Goal: Task Accomplishment & Management: Complete application form

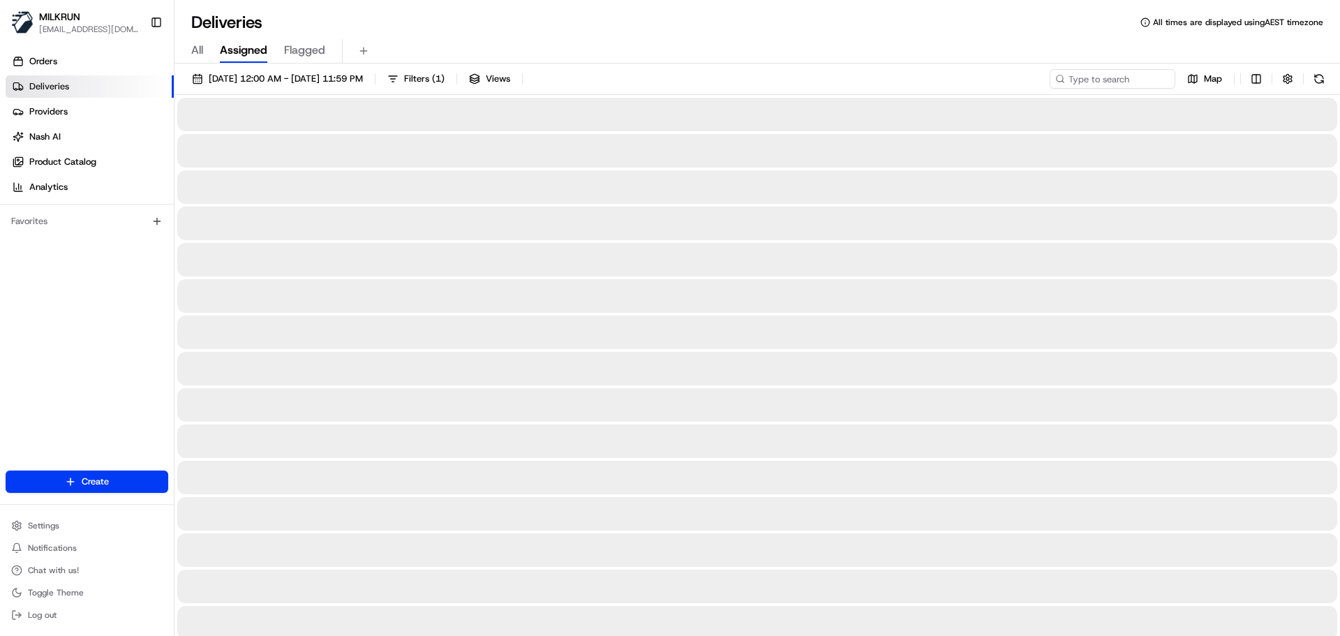
click at [67, 482] on html "MILKRUN [EMAIL_ADDRESS][DOMAIN_NAME] Toggle Sidebar Orders Deliveries Providers…" at bounding box center [670, 318] width 1340 height 636
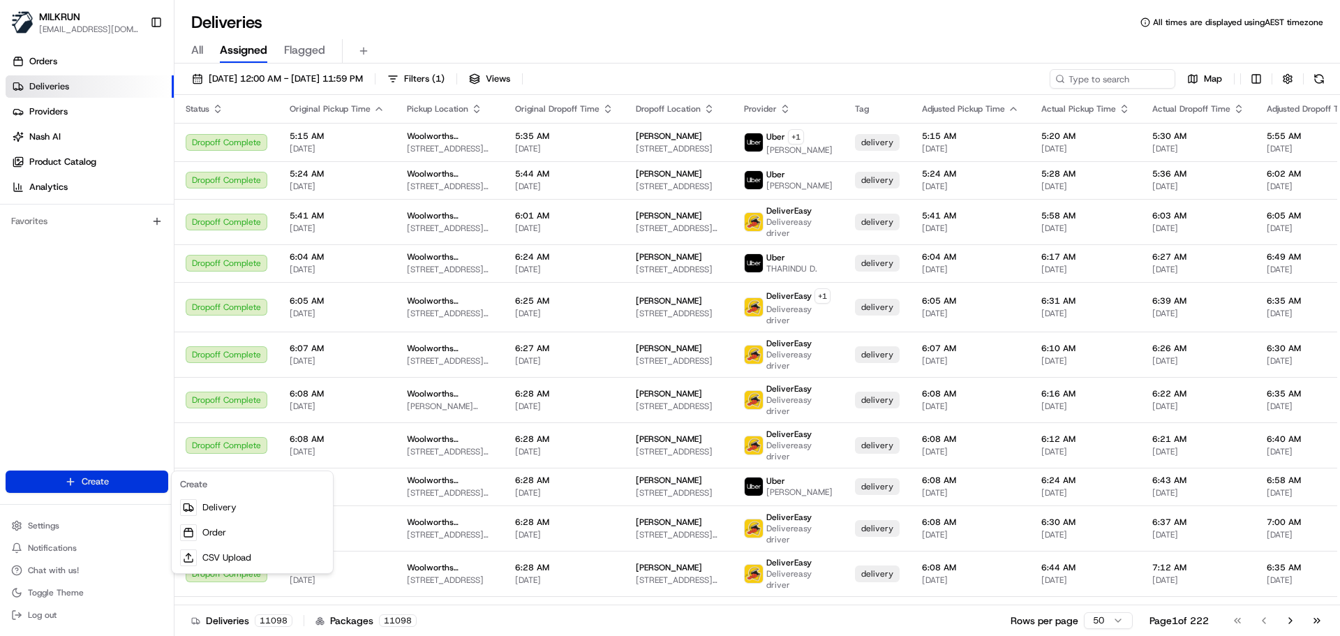
click at [75, 481] on html "MILKRUN aoman@woolworths.com.au Toggle Sidebar Orders Deliveries Providers Nash…" at bounding box center [670, 318] width 1340 height 636
click at [104, 478] on html "MILKRUN aoman@woolworths.com.au Toggle Sidebar Orders Deliveries Providers Nash…" at bounding box center [670, 318] width 1340 height 636
click at [223, 510] on link "Delivery" at bounding box center [253, 507] width 156 height 25
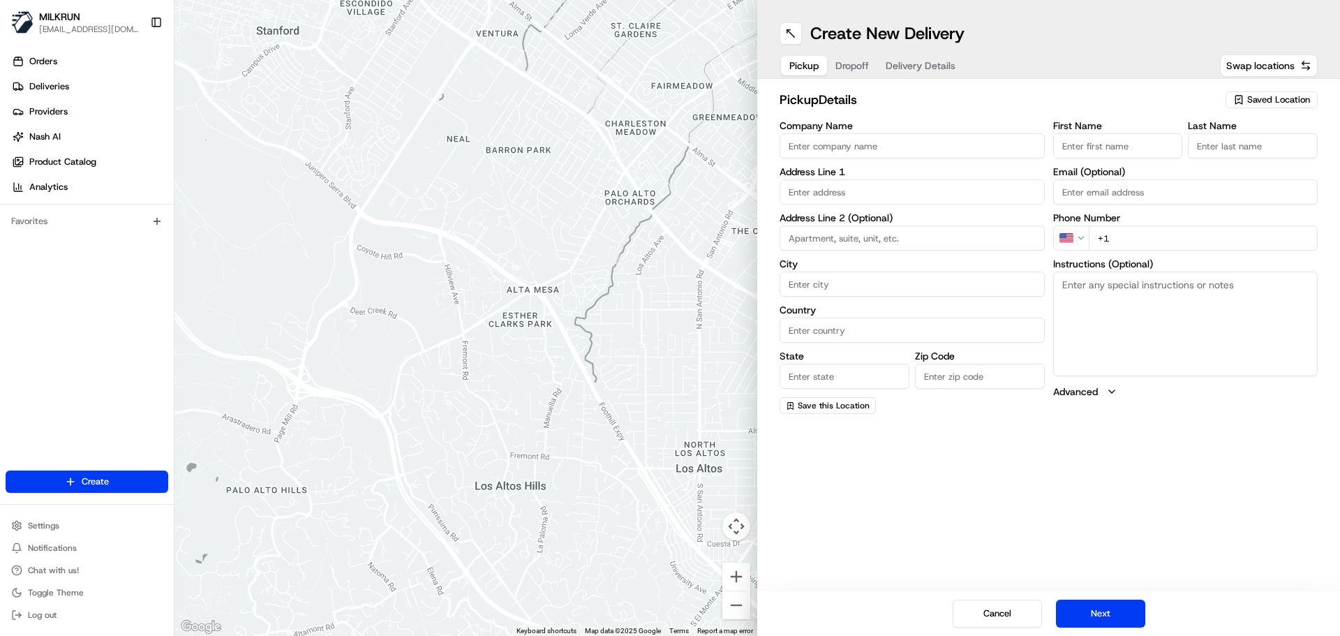
click at [1264, 95] on span "Saved Location" at bounding box center [1279, 100] width 63 height 13
type input "Carter"
click at [1213, 164] on div "Woolworths Carter St (8485)" at bounding box center [1240, 173] width 200 height 21
type input "Woolworths Carter St"
type input "13 Carter St"
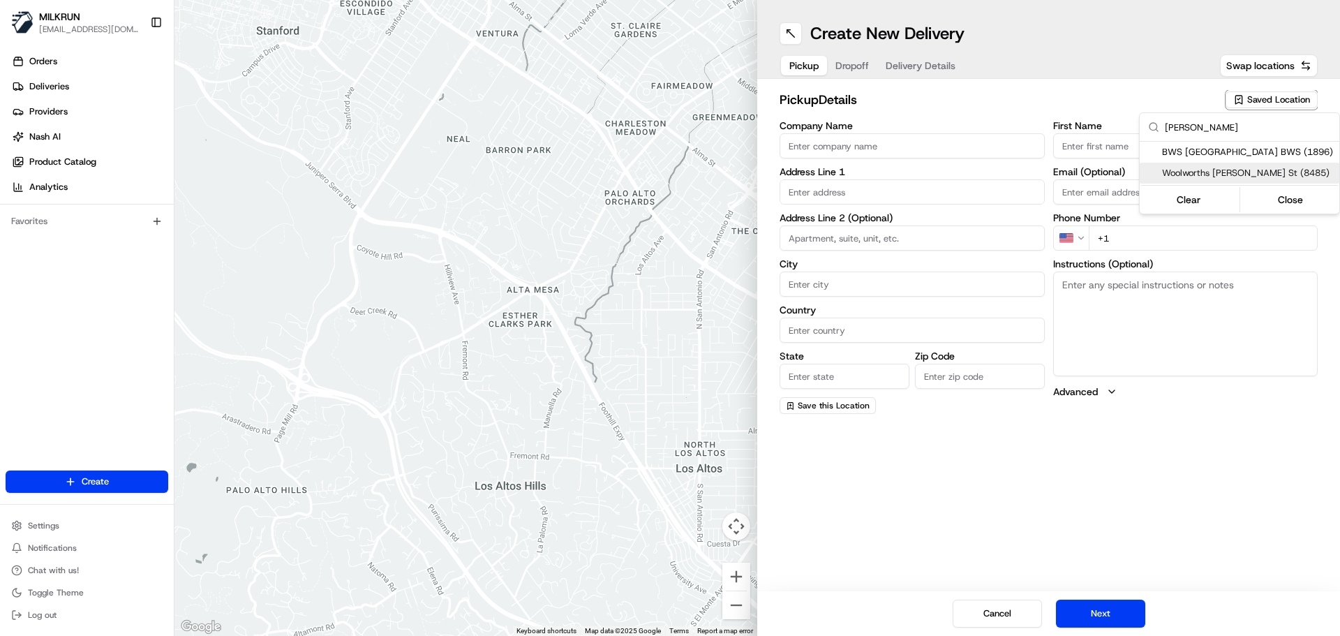
type input "11a"
type input "Lidcombe"
type input "AU"
type input "NSW"
type input "2141"
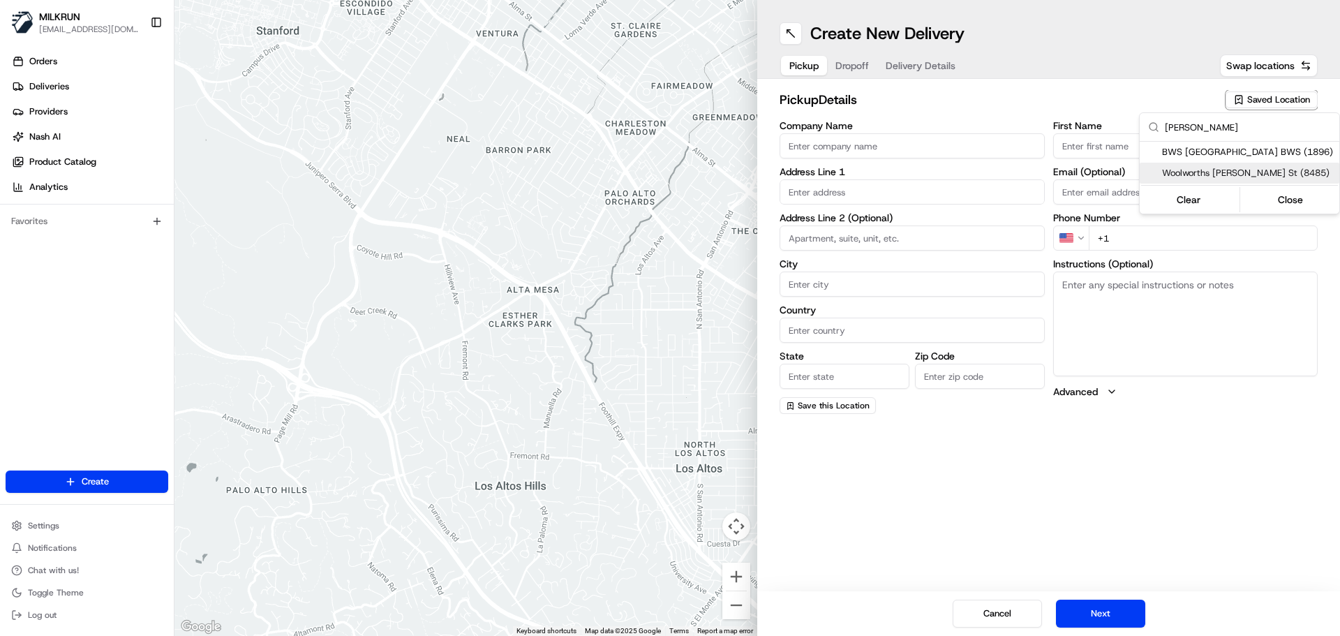
type input "+61 2 9305 1007"
type textarea "Car park entry off Carter st Follow directions to drive up bays Collect from dr…"
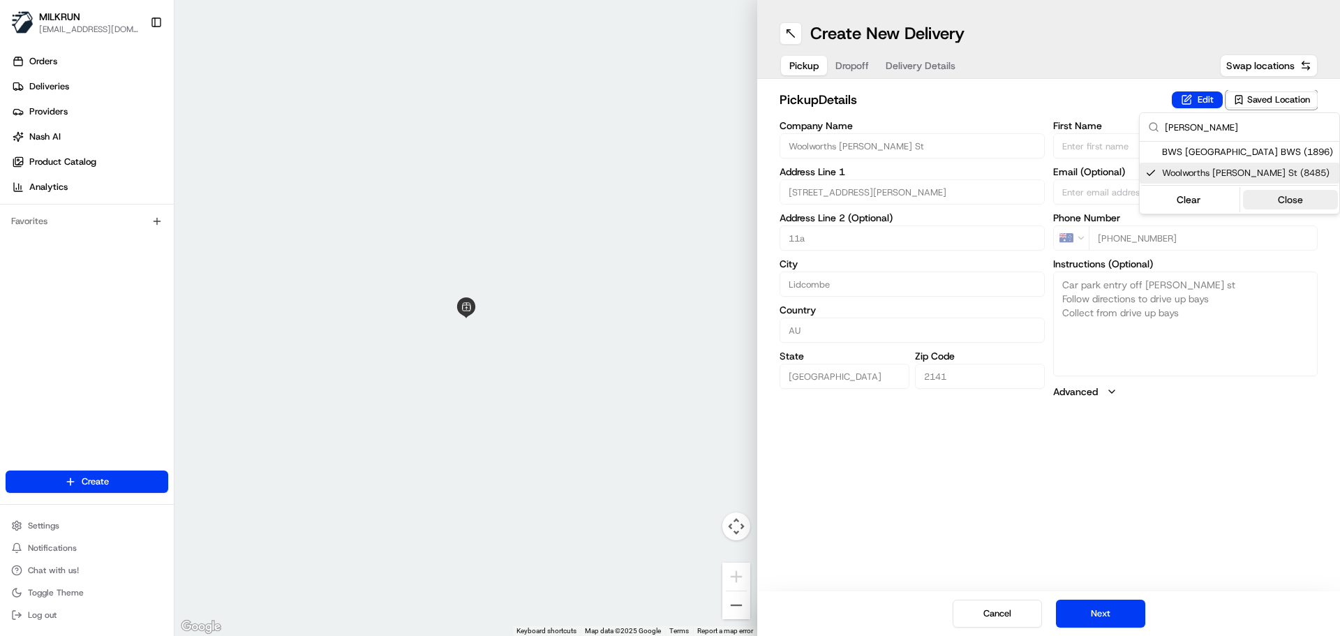
click at [1303, 194] on button "Close" at bounding box center [1291, 200] width 96 height 20
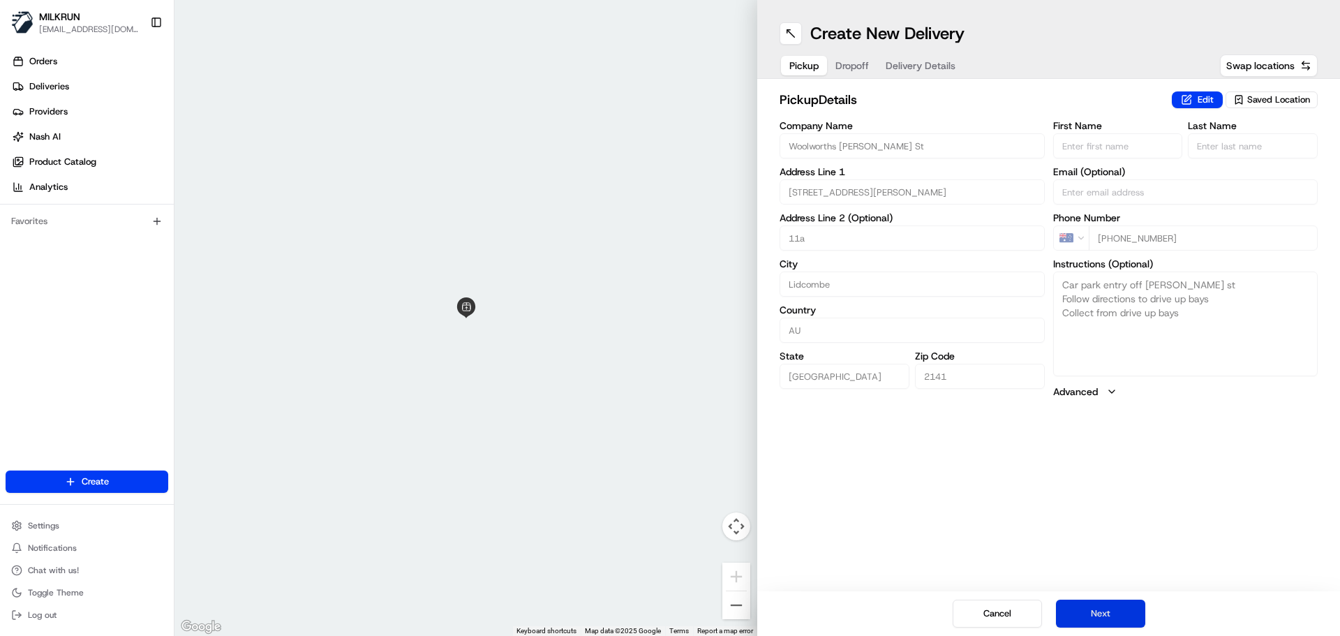
click at [1117, 612] on button "Next" at bounding box center [1100, 614] width 89 height 28
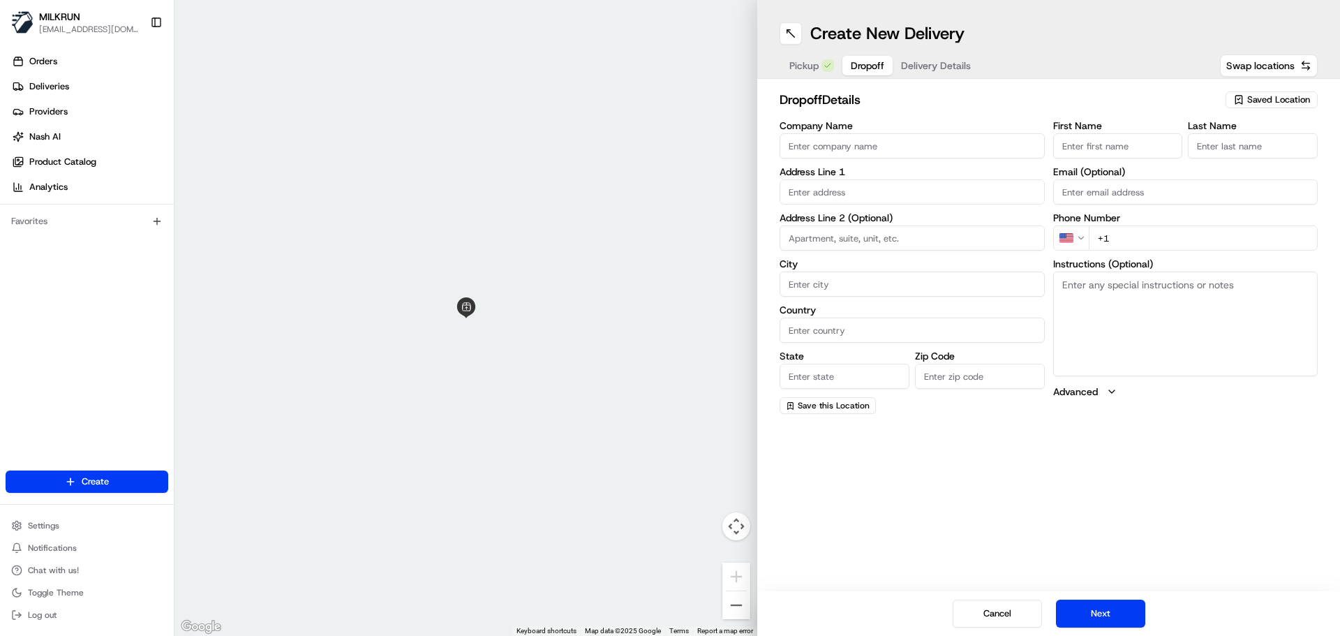
drag, startPoint x: 1096, startPoint y: 144, endPoint x: 1081, endPoint y: 146, distance: 14.8
click at [1095, 144] on input "First Name" at bounding box center [1118, 145] width 130 height 25
type input "Jos"
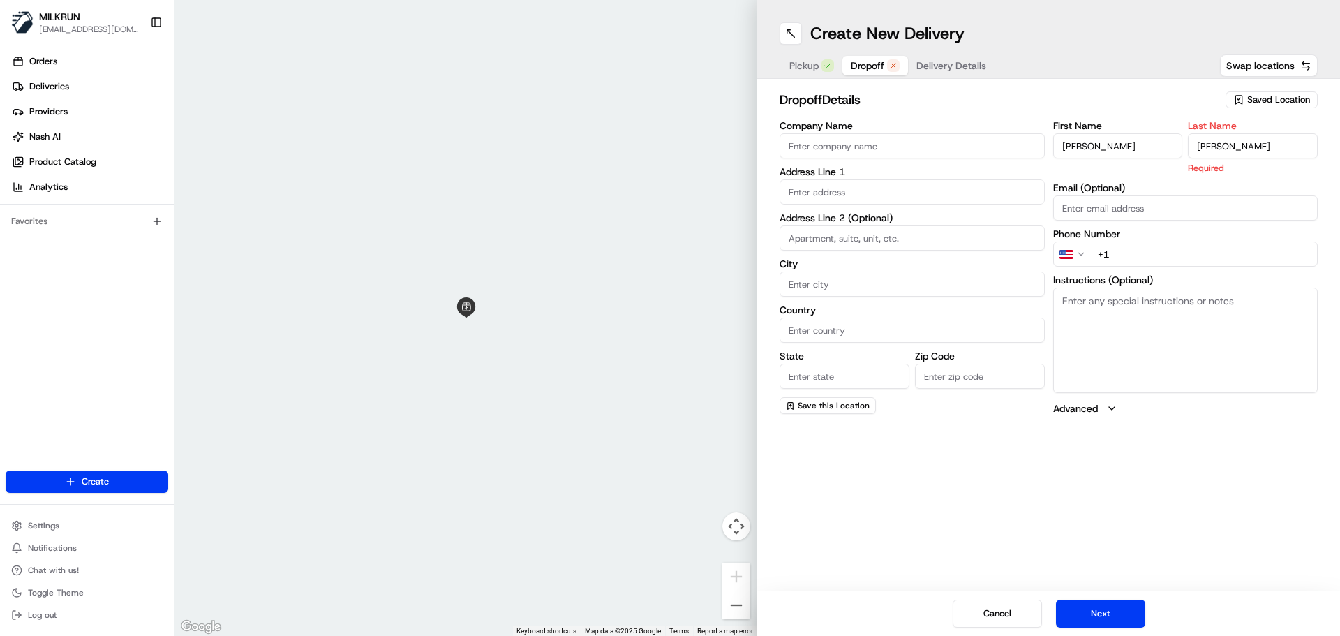
type input "Fisher"
click at [882, 194] on input "text" at bounding box center [912, 191] width 265 height 25
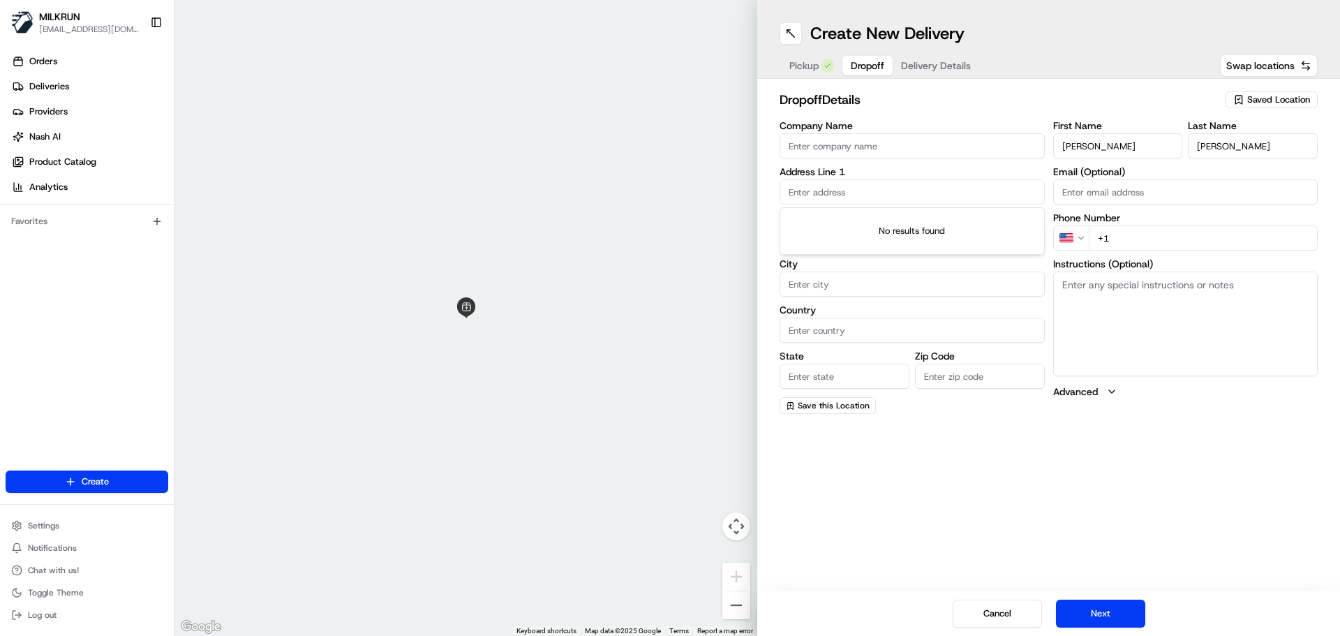
click at [882, 196] on input "text" at bounding box center [912, 191] width 265 height 25
paste input "Unit 1, 17-19 Burlington Road, Homebush"
click at [873, 221] on div "unit 1/17-19 Burlington Road, Homebush NSW, Australia" at bounding box center [912, 221] width 258 height 21
type input "1 17/19 Burlington Rd, Homebush NSW 2140, Australia"
type input "1 17"
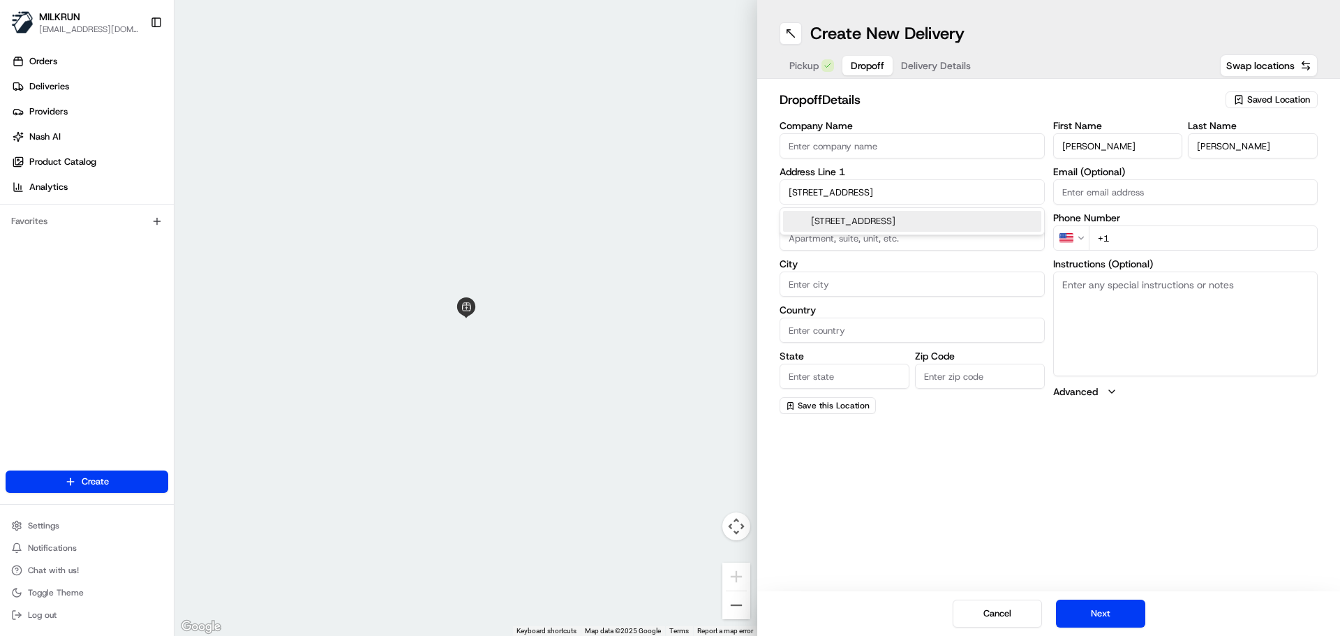
type input "Homebush"
type input "Australia"
type input "NSW"
type input "2140"
type input "19 Burlington Road"
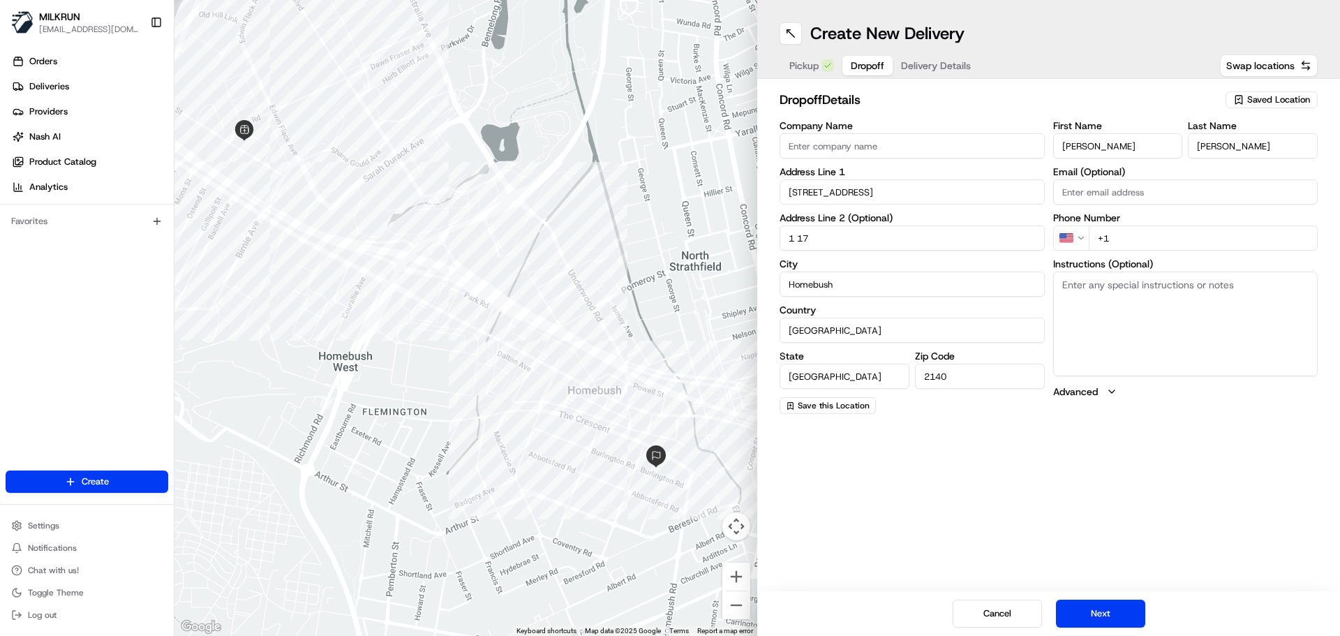
click at [1099, 293] on textarea "Instructions (Optional)" at bounding box center [1185, 324] width 265 height 105
paste textarea "Unit 1, 17-19 Burlington Road, Homebush"
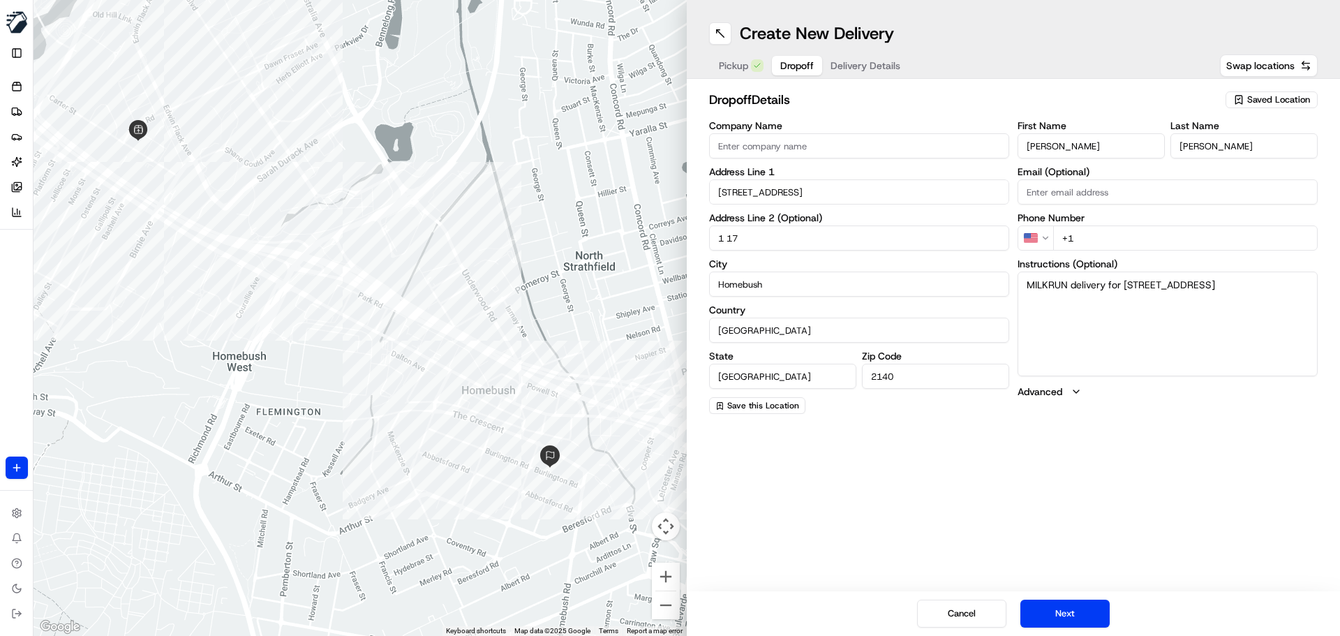
type textarea "MILKRUN delivery for Unit 1, 17-19 Burlington Road, Homebush"
click at [1086, 237] on input "+1" at bounding box center [1185, 237] width 265 height 25
paste input "0422 117 782"
type input "+61 0422 117 782"
click at [1063, 609] on button "Next" at bounding box center [1065, 614] width 89 height 28
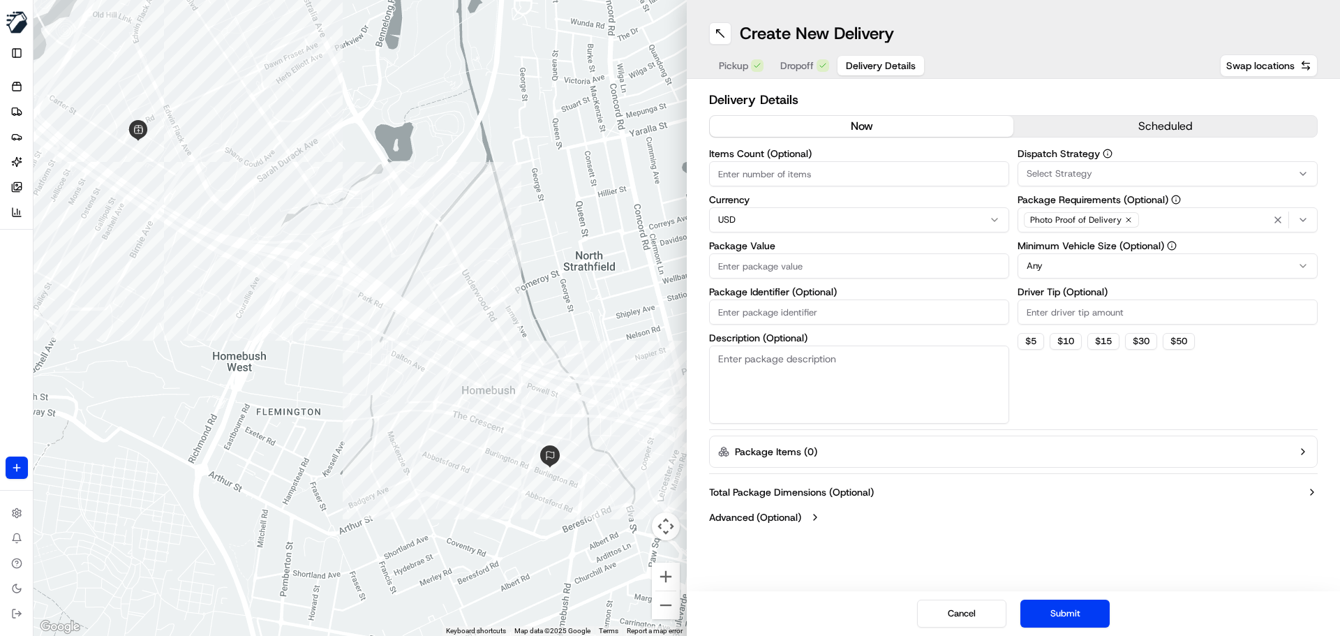
click at [768, 172] on input "Items Count (Optional)" at bounding box center [859, 173] width 300 height 25
type input "11"
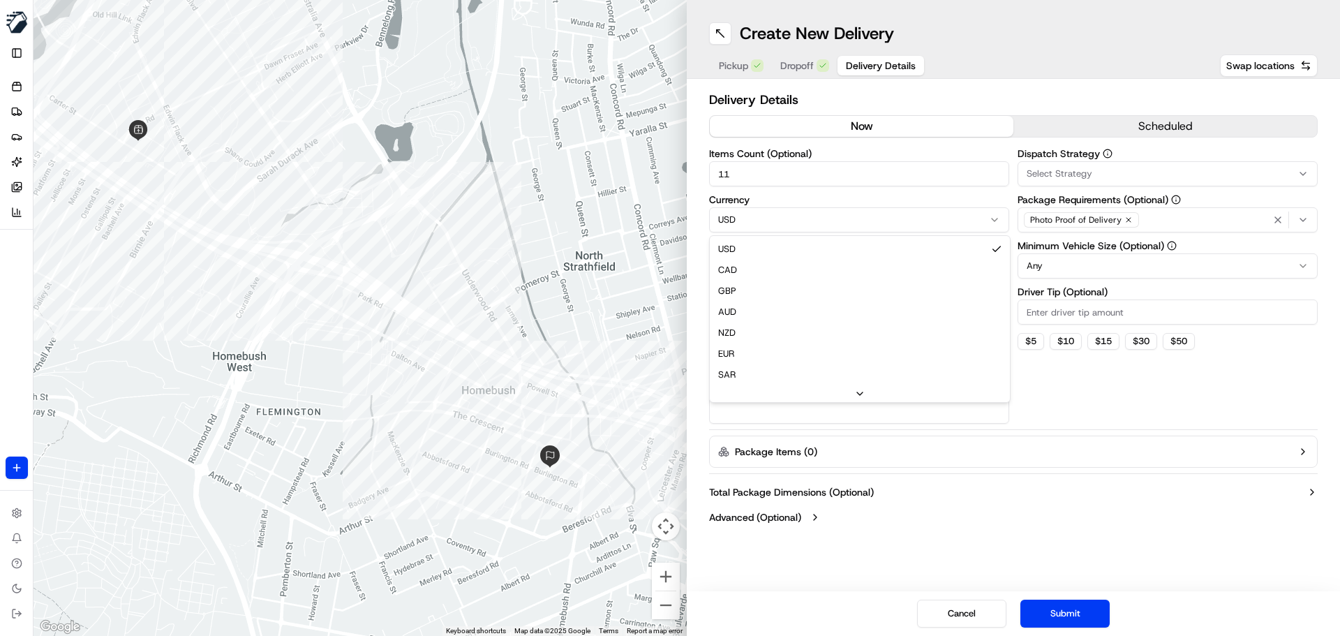
click at [767, 219] on html "MILKRUN aoman@woolworths.com.au Toggle Sidebar Orders Deliveries Providers Nash…" at bounding box center [670, 318] width 1340 height 636
click at [744, 263] on input "Package Value" at bounding box center [859, 265] width 300 height 25
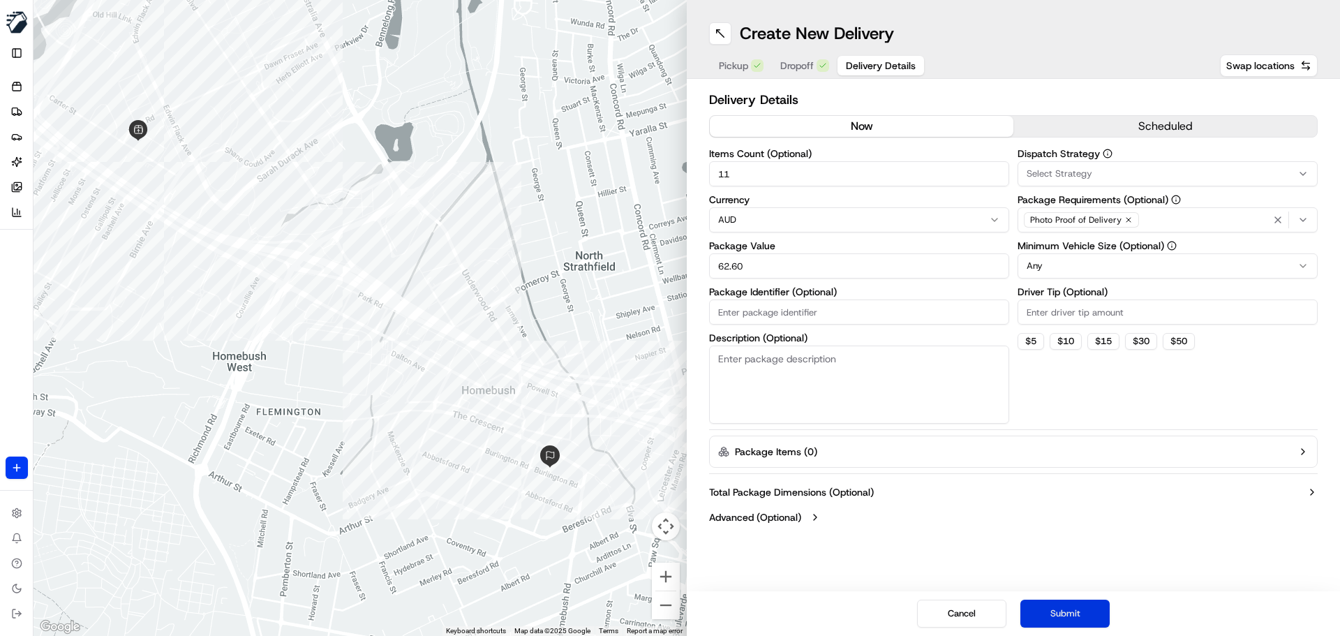
type input "62.60"
click at [1082, 612] on button "Submit" at bounding box center [1065, 614] width 89 height 28
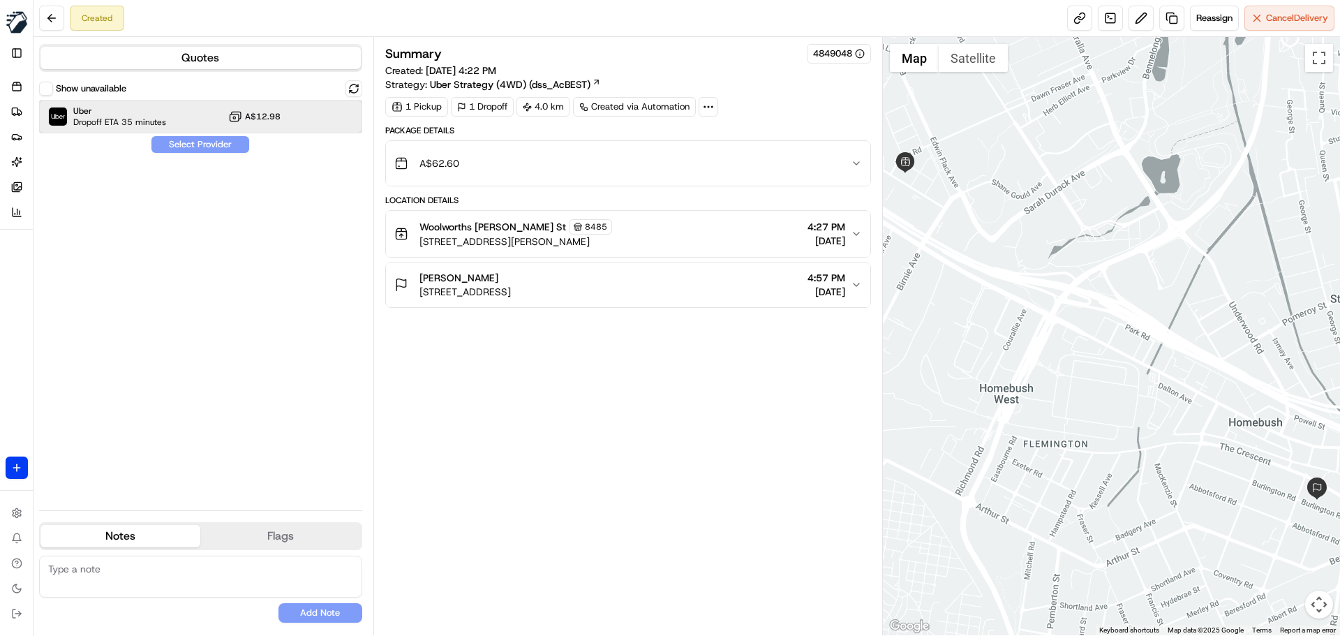
click at [204, 119] on div "Uber Dropoff ETA 35 minutes A$12.98" at bounding box center [200, 117] width 323 height 34
click at [191, 145] on button "Assign Provider" at bounding box center [200, 144] width 99 height 17
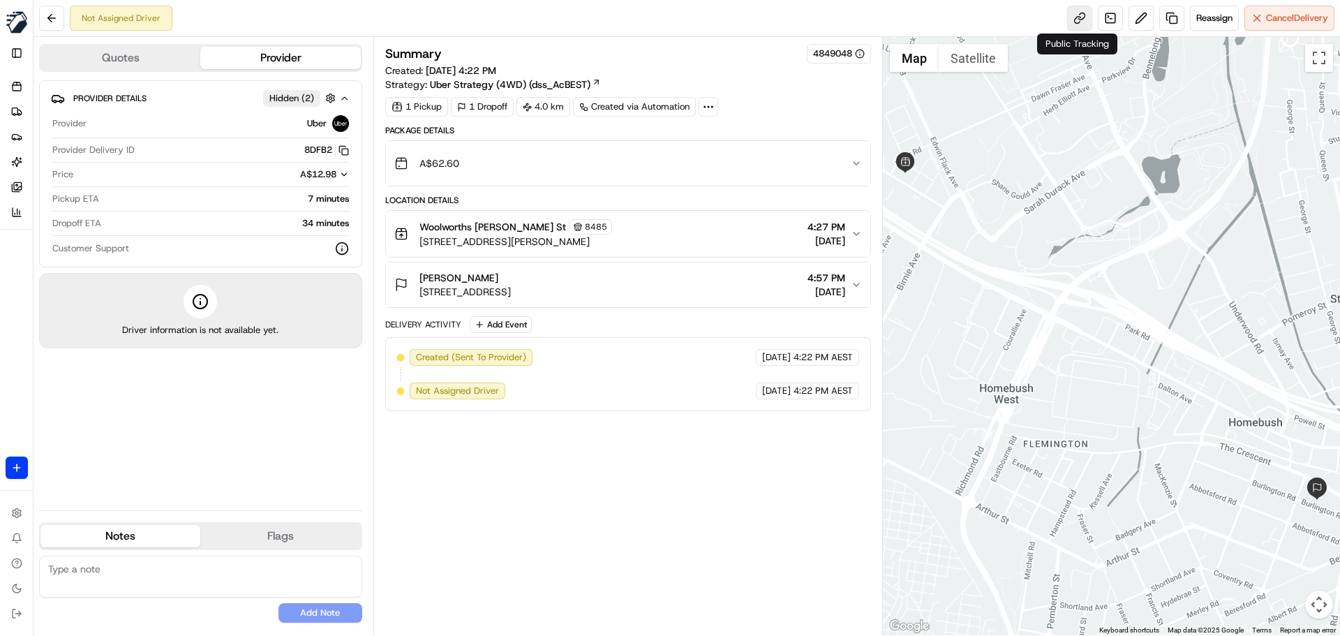
click at [1073, 18] on link at bounding box center [1079, 18] width 25 height 25
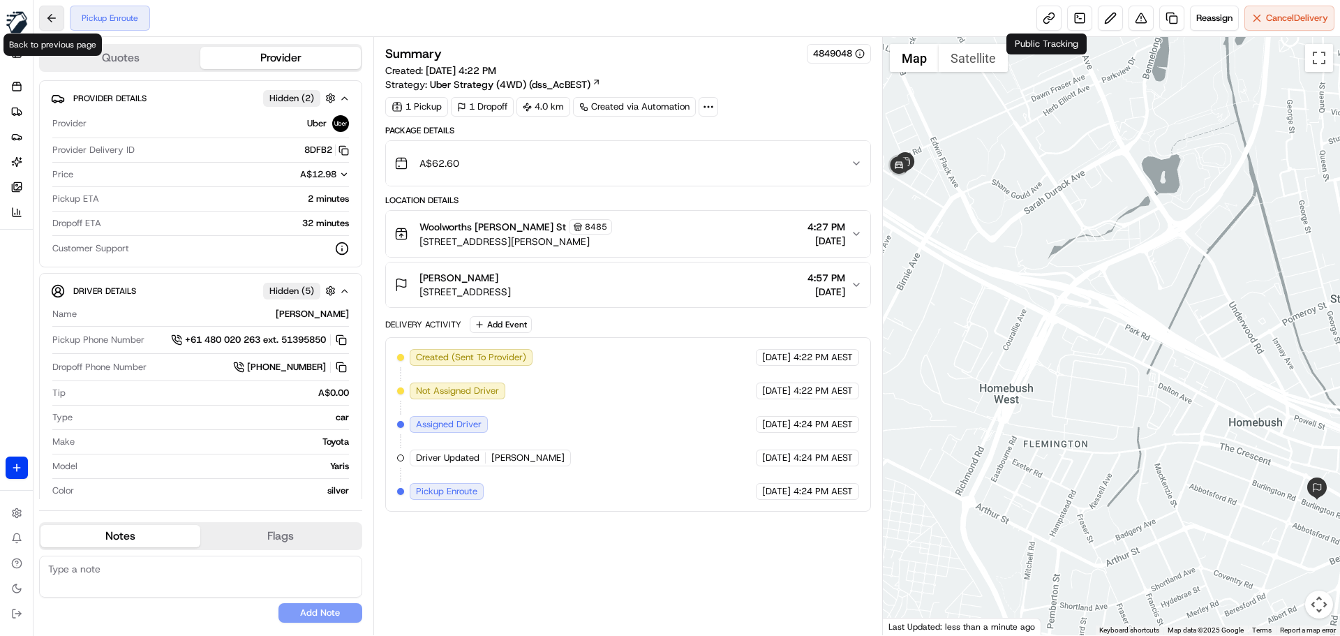
click at [51, 13] on button at bounding box center [51, 18] width 25 height 25
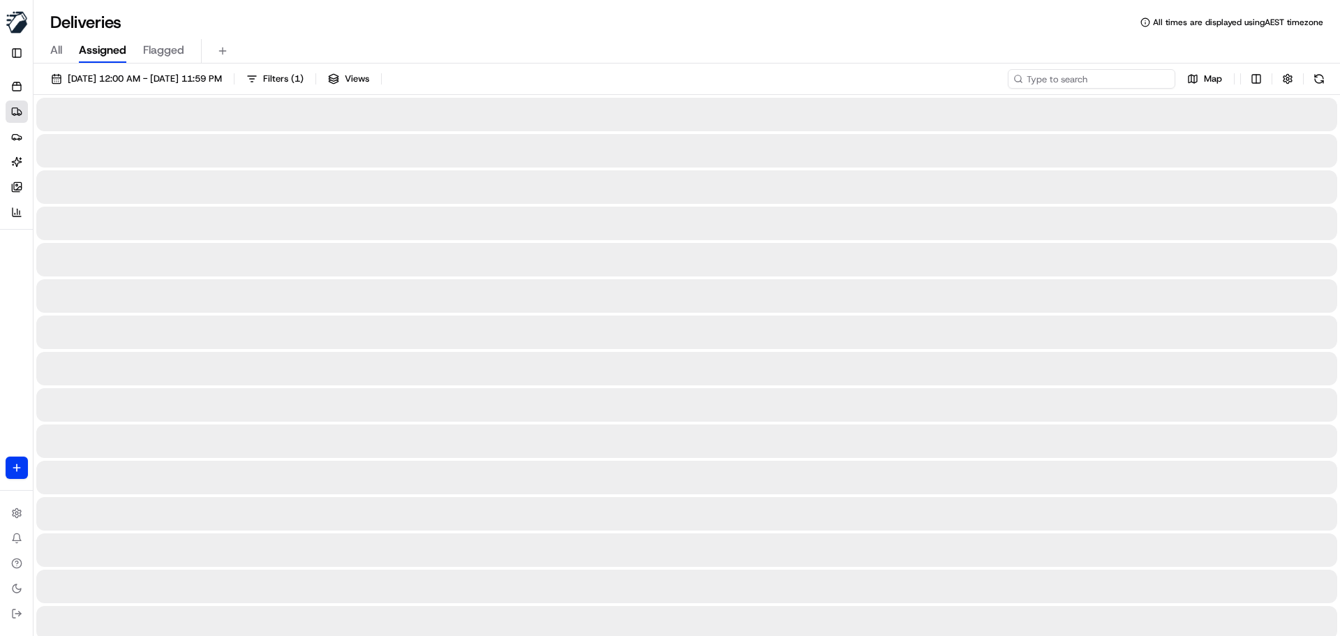
click at [1074, 83] on input at bounding box center [1092, 79] width 168 height 20
paste input "Natalie Logan"
click at [1030, 78] on input "Natalie Logan" at bounding box center [1092, 79] width 168 height 20
type input "Natalie Logan"
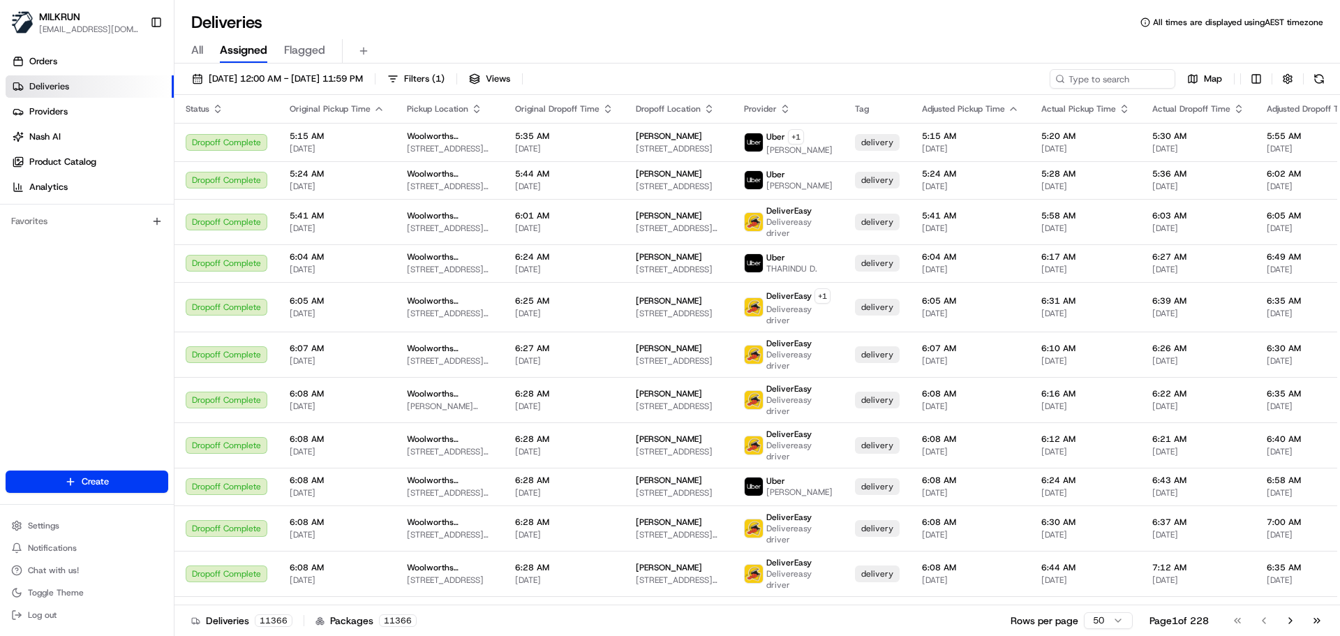
click at [1078, 61] on div "All Assigned Flagged" at bounding box center [758, 51] width 1166 height 24
click at [1099, 85] on input at bounding box center [1092, 79] width 168 height 20
paste input "Jos Fisher"
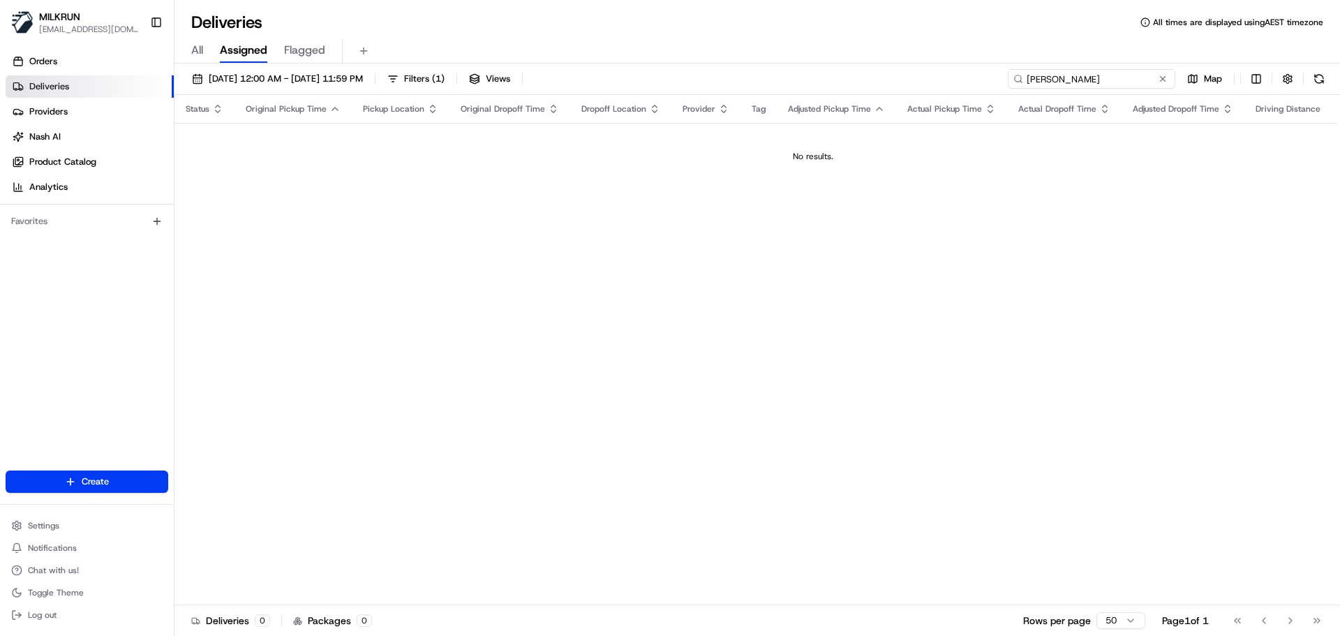
click at [1029, 75] on input "Jos Fisher" at bounding box center [1092, 79] width 168 height 20
type input "Jos Fisher"
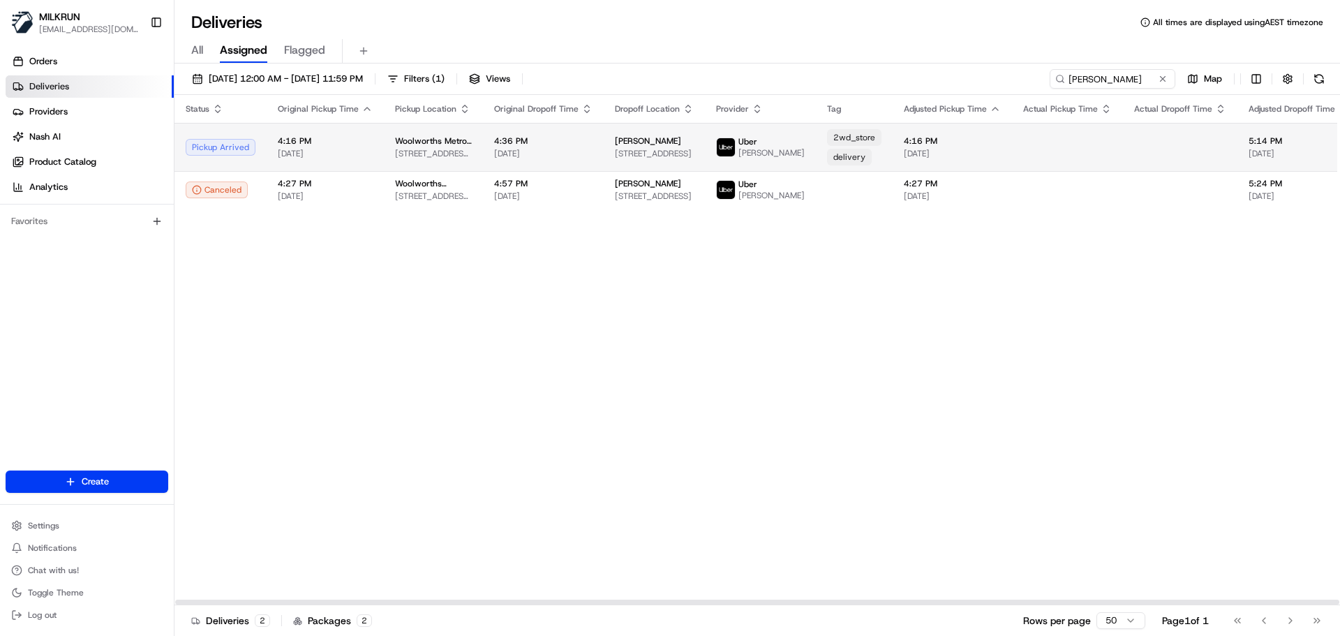
click at [858, 143] on td "2wd_store delivery" at bounding box center [854, 147] width 77 height 48
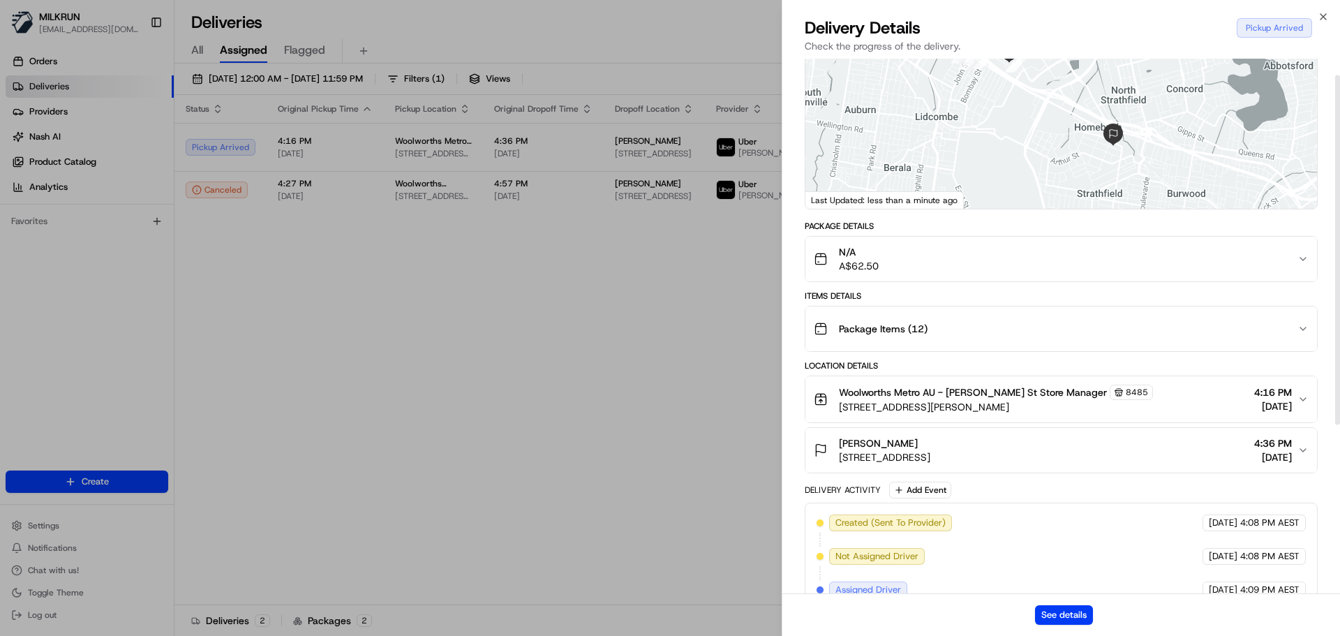
scroll to position [140, 0]
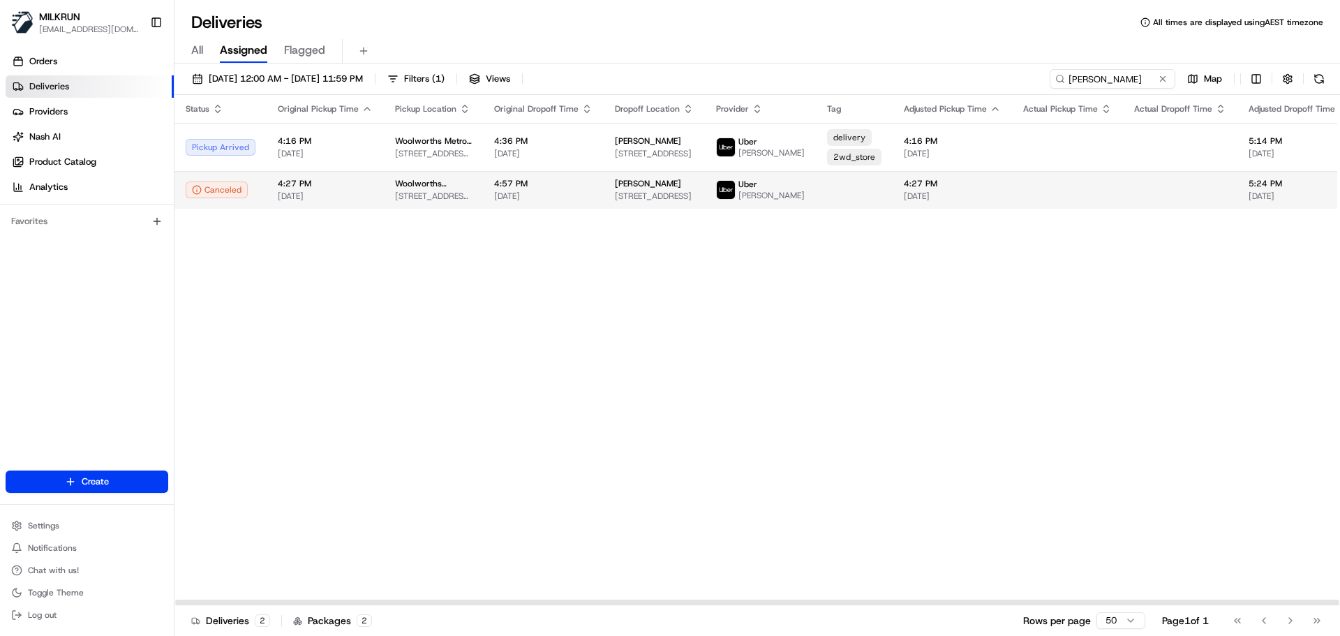
click at [816, 191] on td at bounding box center [854, 190] width 77 height 38
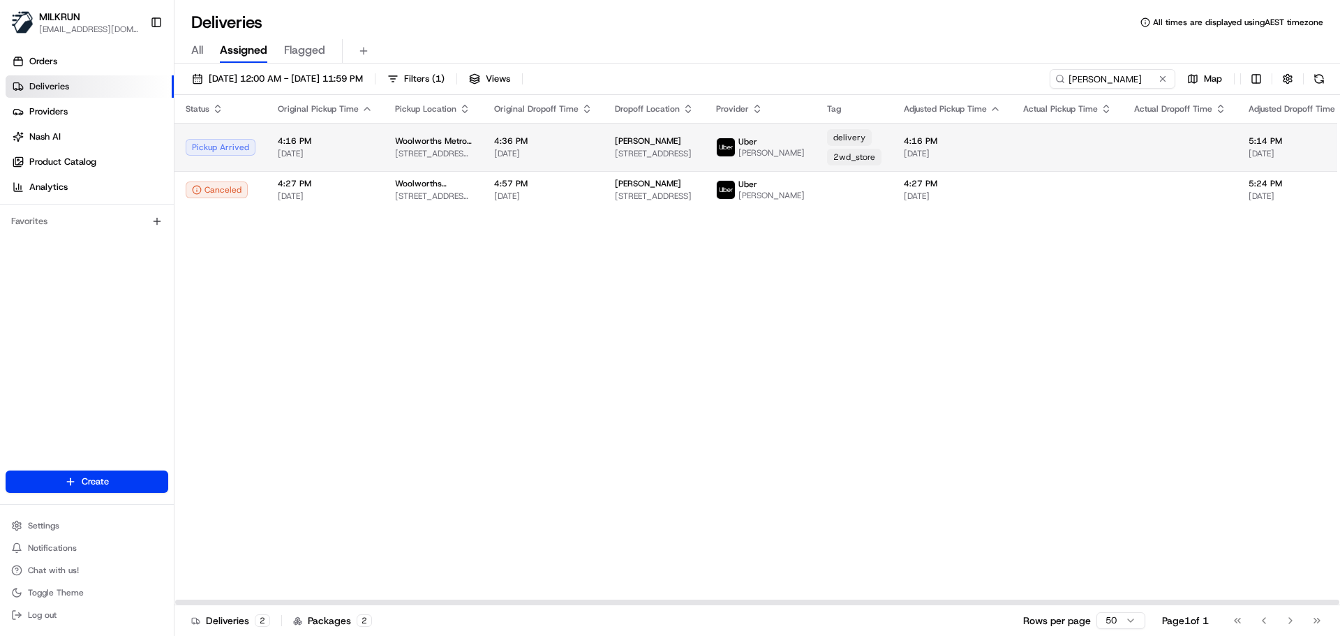
click at [744, 147] on span "MOHAMMED SAMEER M." at bounding box center [772, 152] width 66 height 11
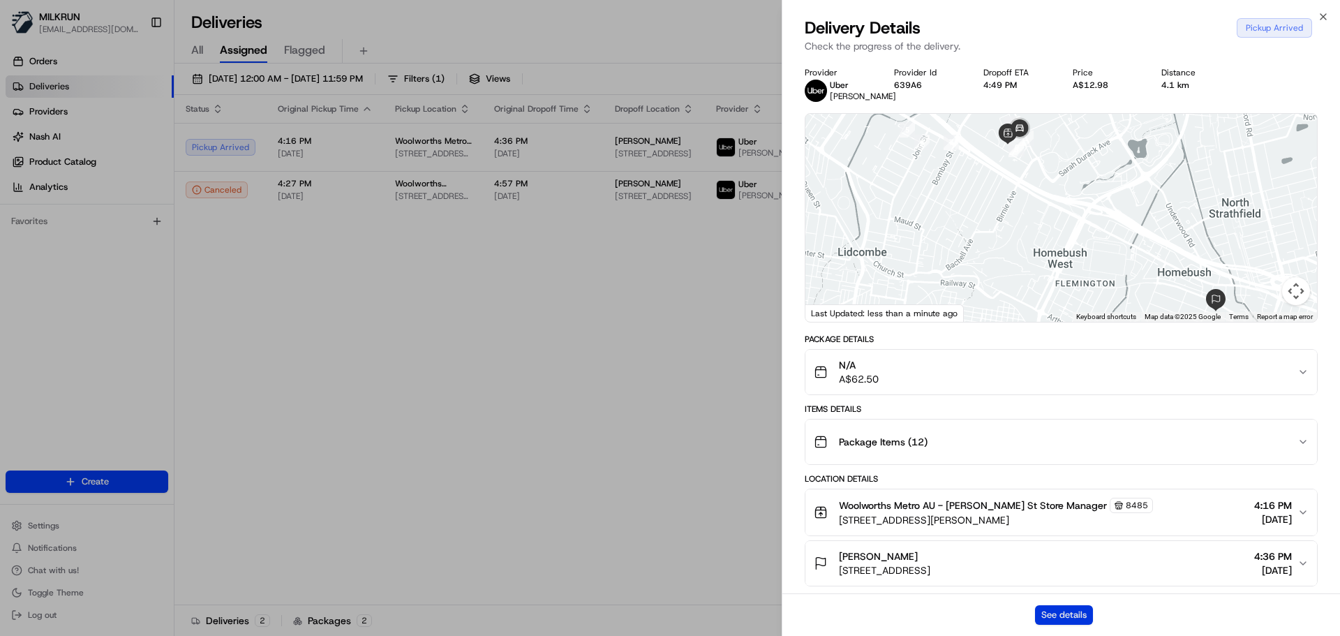
click at [1051, 612] on button "See details" at bounding box center [1064, 615] width 58 height 20
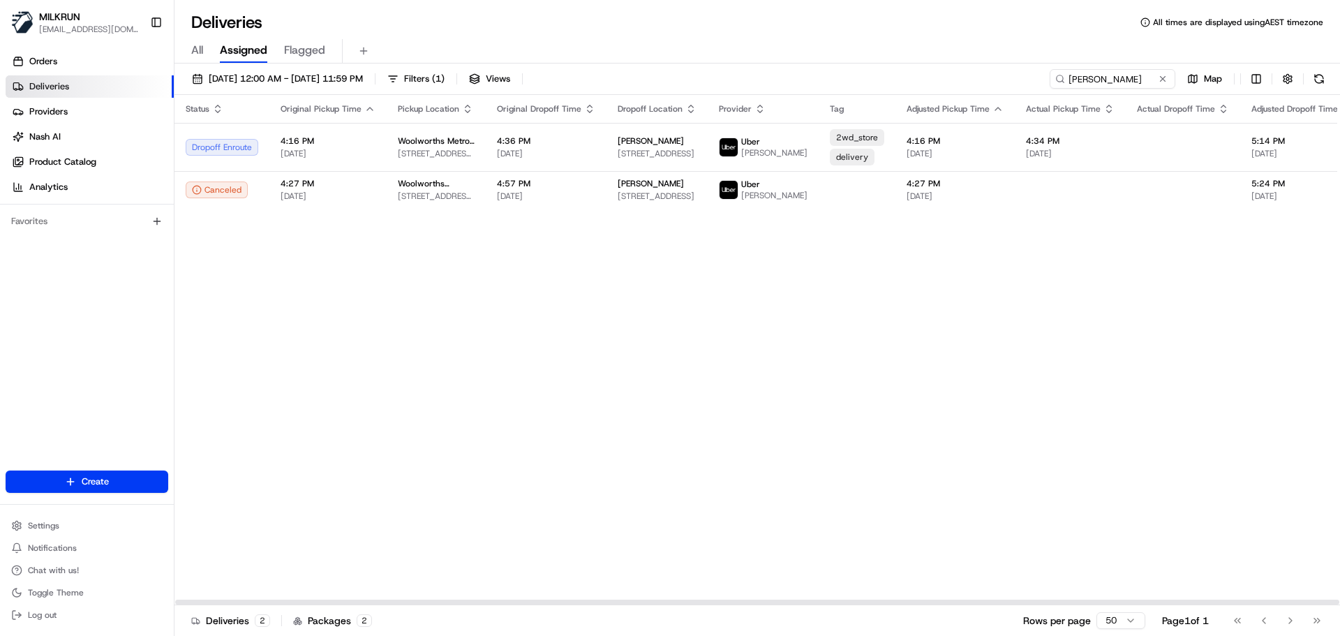
click at [1159, 80] on button at bounding box center [1163, 79] width 14 height 14
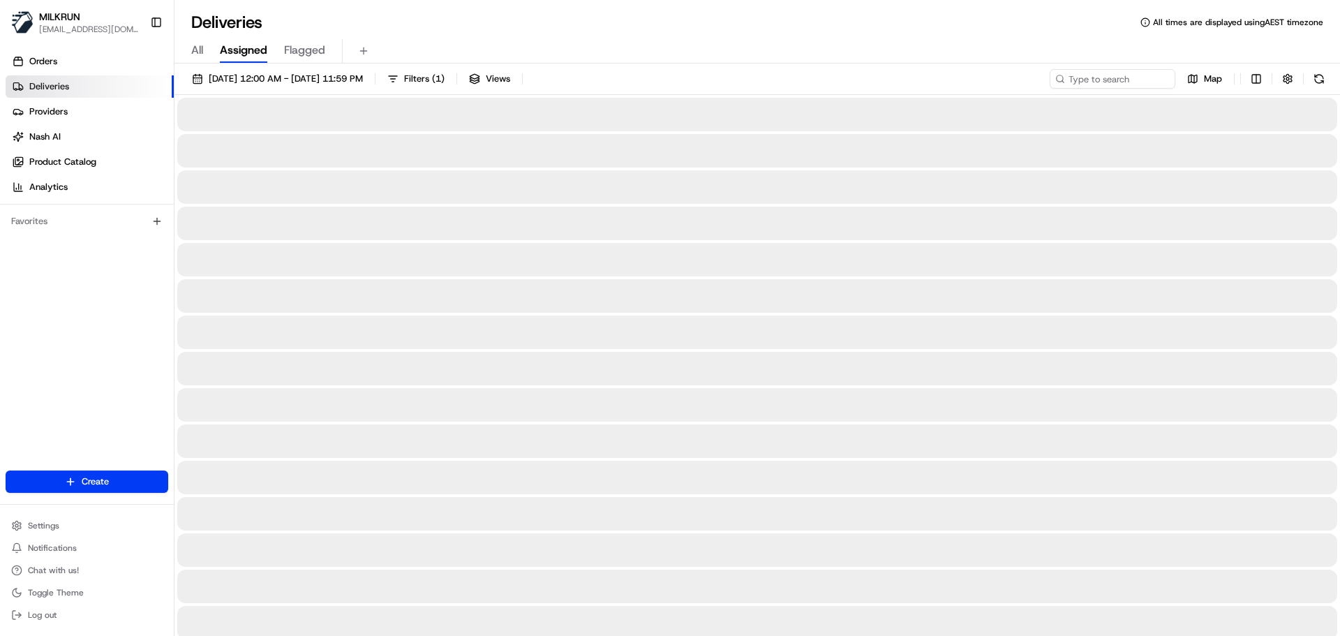
click at [1072, 69] on input at bounding box center [1092, 79] width 168 height 20
paste input "[PERSON_NAME]"
click at [1033, 84] on input "[PERSON_NAME]" at bounding box center [1092, 79] width 168 height 20
click at [1031, 81] on input "[PERSON_NAME]" at bounding box center [1092, 79] width 168 height 20
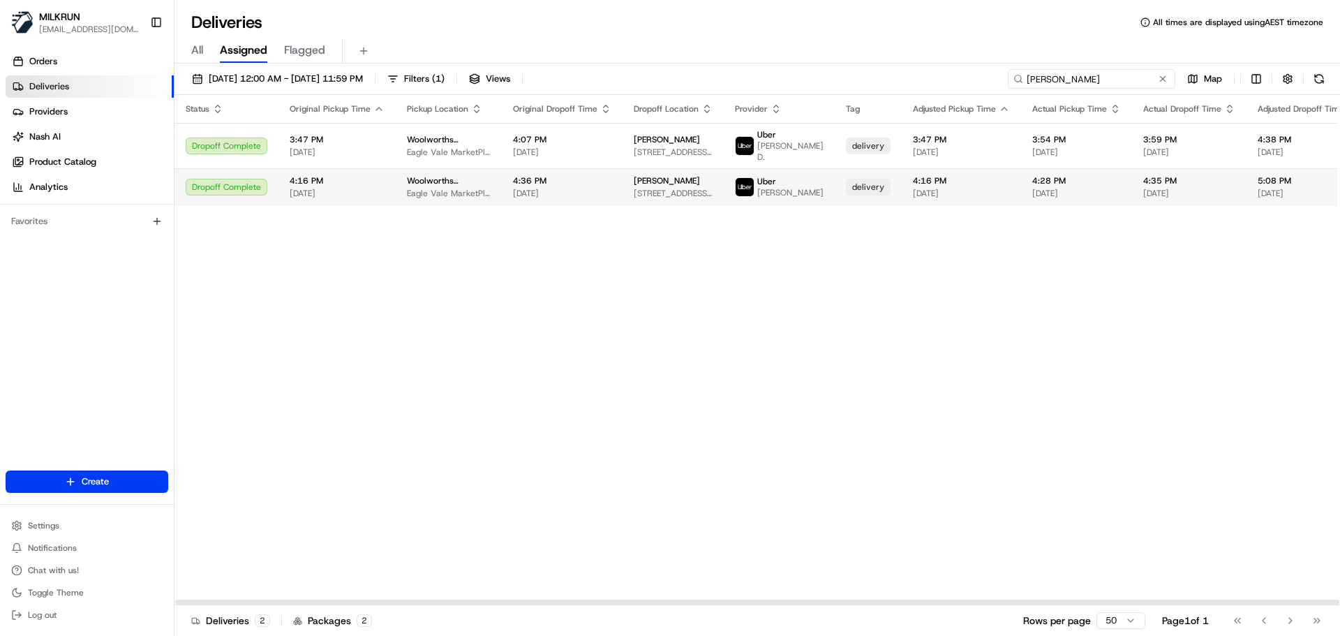
type input "[PERSON_NAME]"
click at [846, 186] on div "delivery" at bounding box center [868, 187] width 45 height 17
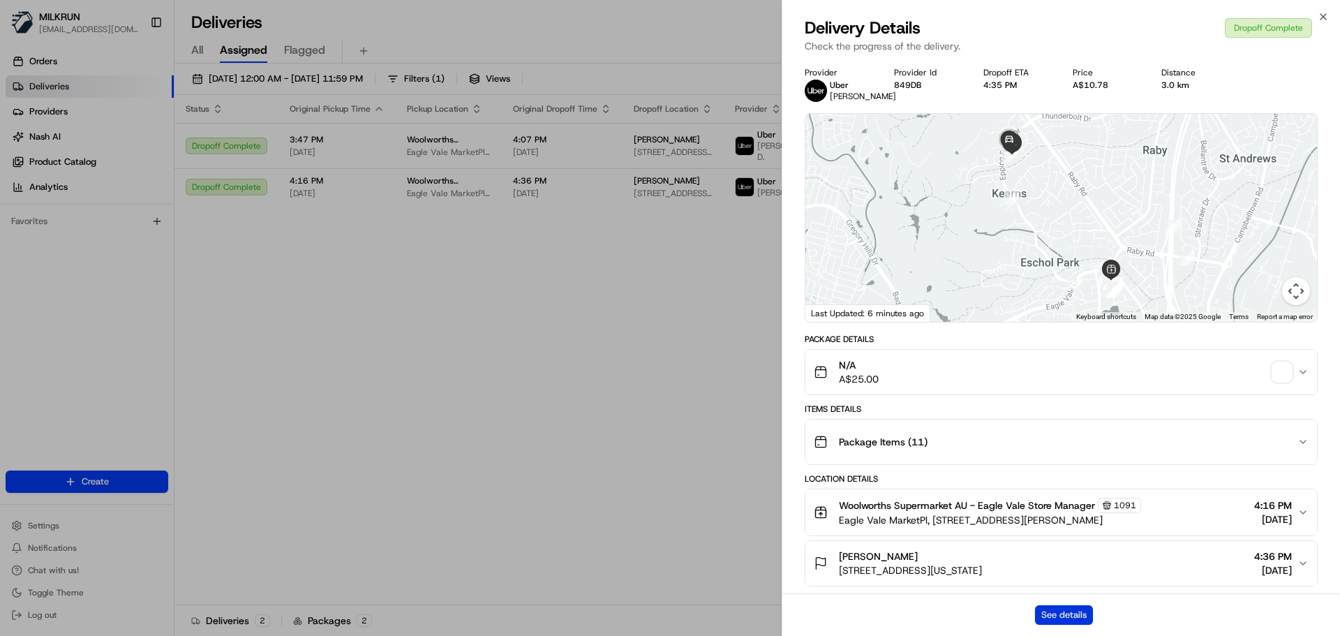
click at [1049, 614] on button "See details" at bounding box center [1064, 615] width 58 height 20
drag, startPoint x: 397, startPoint y: 158, endPoint x: 399, endPoint y: 146, distance: 12.1
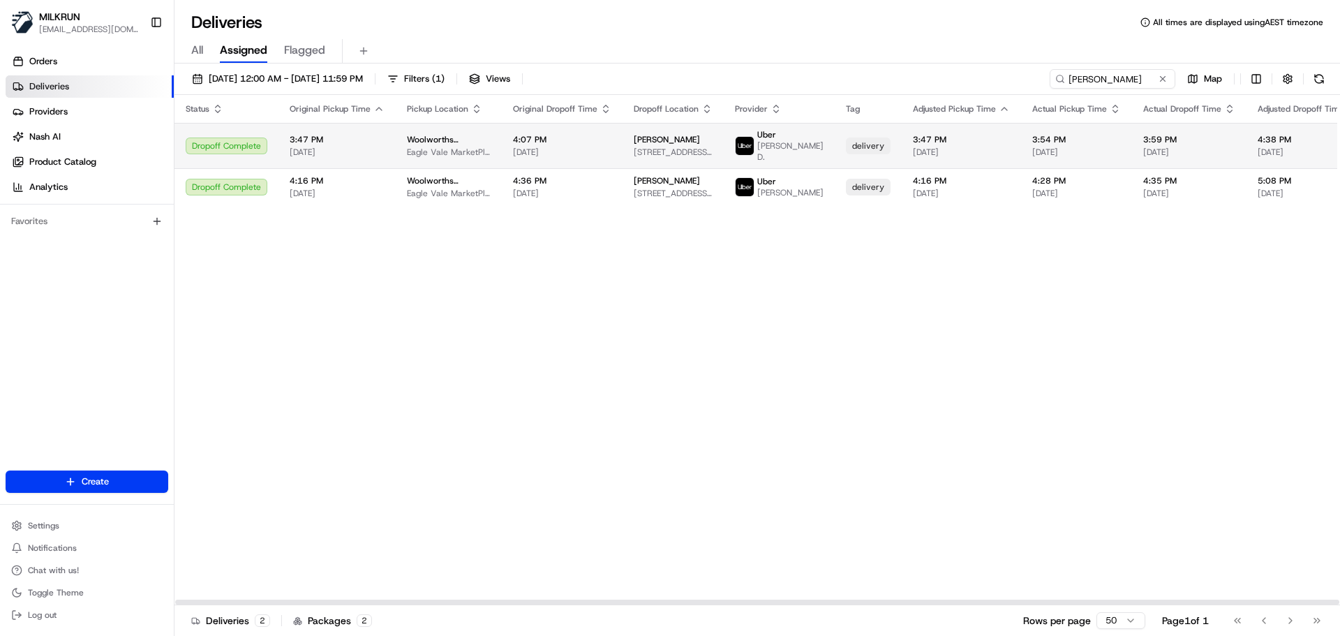
click at [399, 145] on td "Woolworths Supermarket AU - Eagle Vale Eagle Vale MarketPl, Cnr Gould And Felds…" at bounding box center [449, 145] width 106 height 45
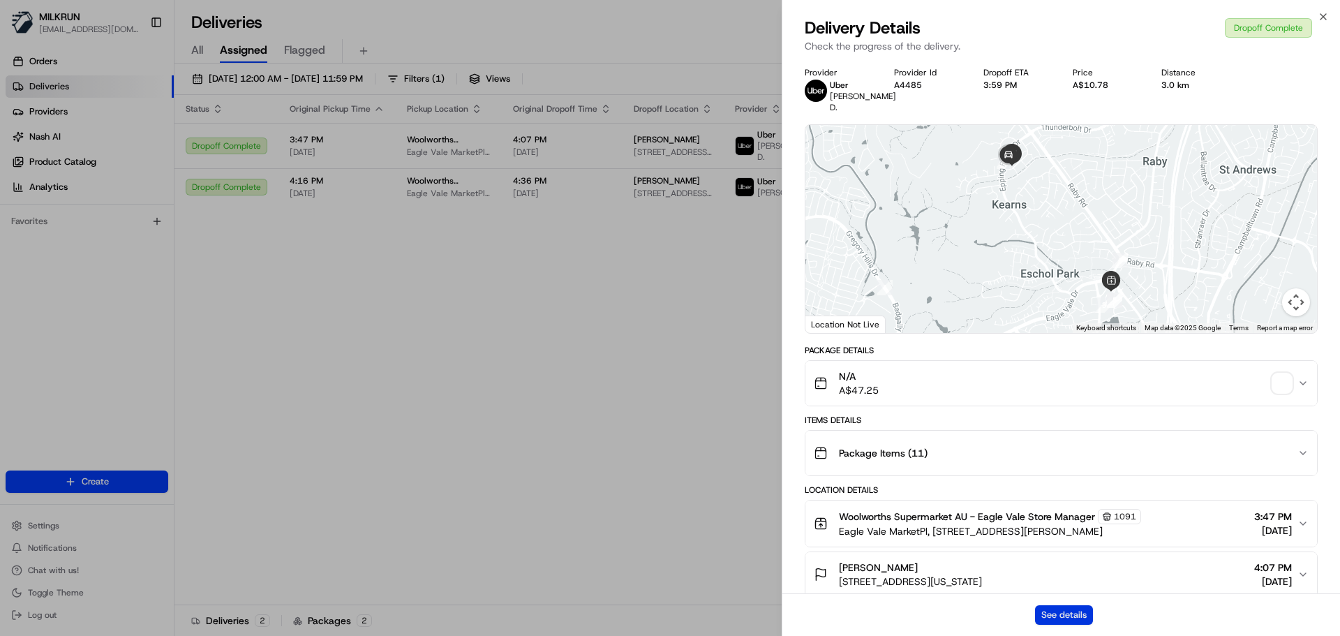
click at [1065, 616] on button "See details" at bounding box center [1064, 615] width 58 height 20
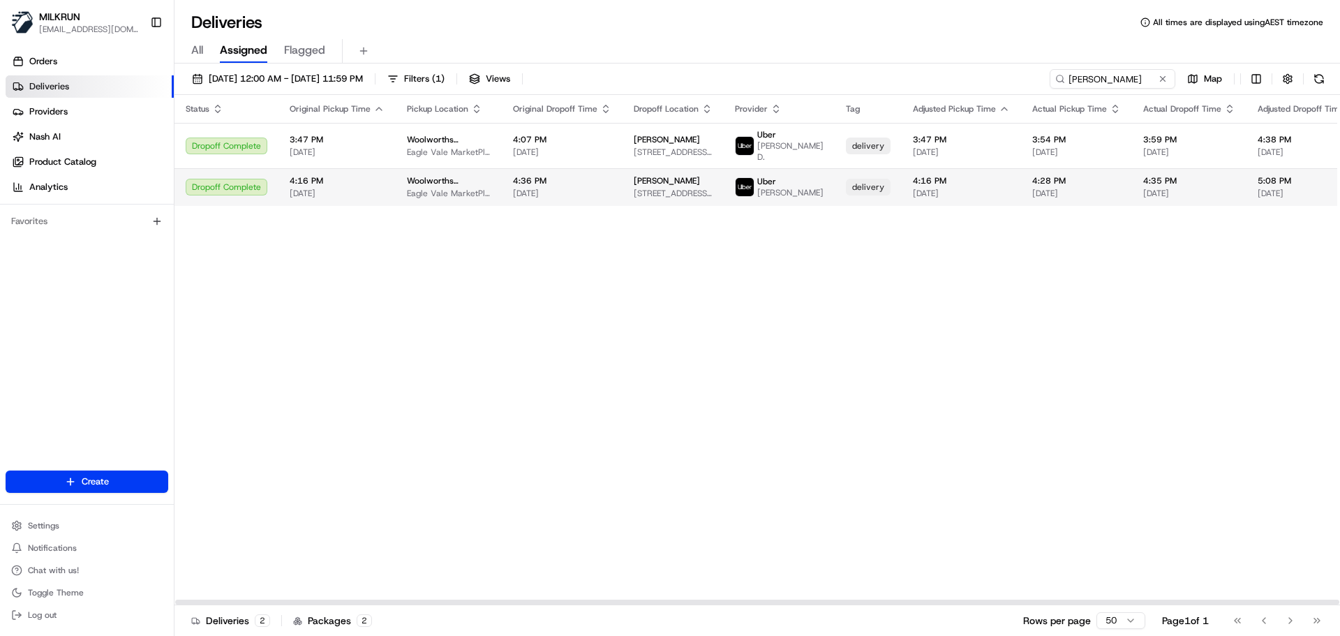
click at [776, 186] on td "Uber ZOHAIR J." at bounding box center [779, 187] width 111 height 38
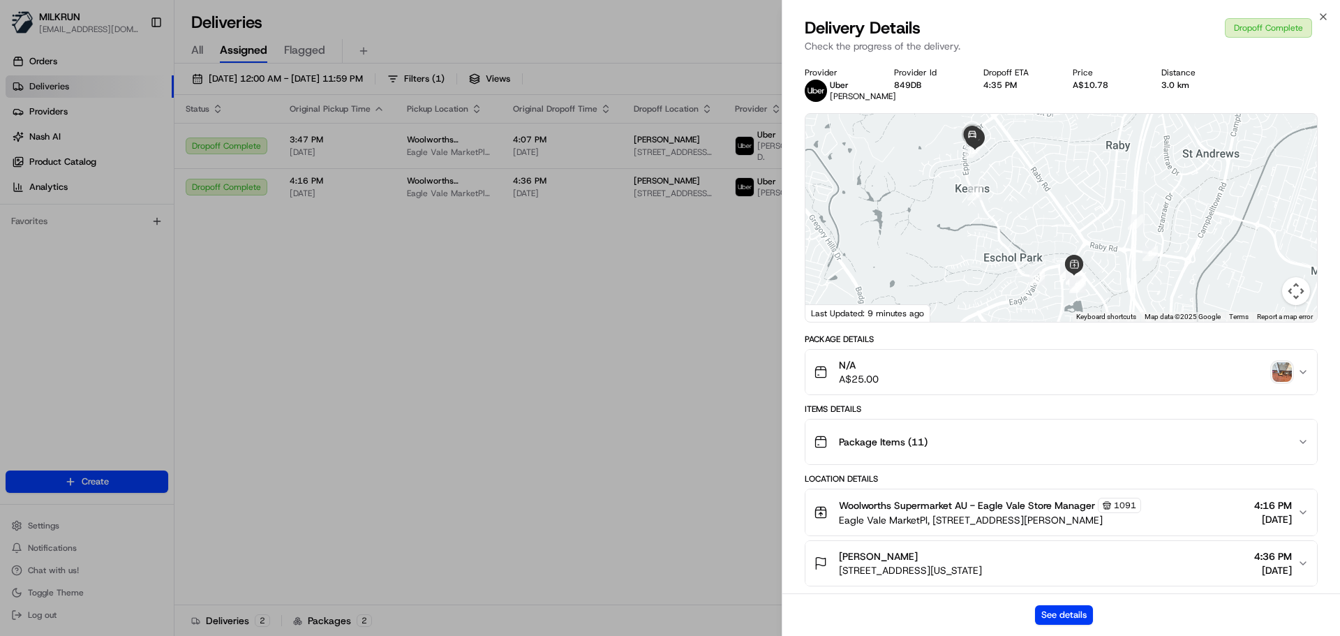
click at [1288, 371] on img "button" at bounding box center [1283, 372] width 20 height 20
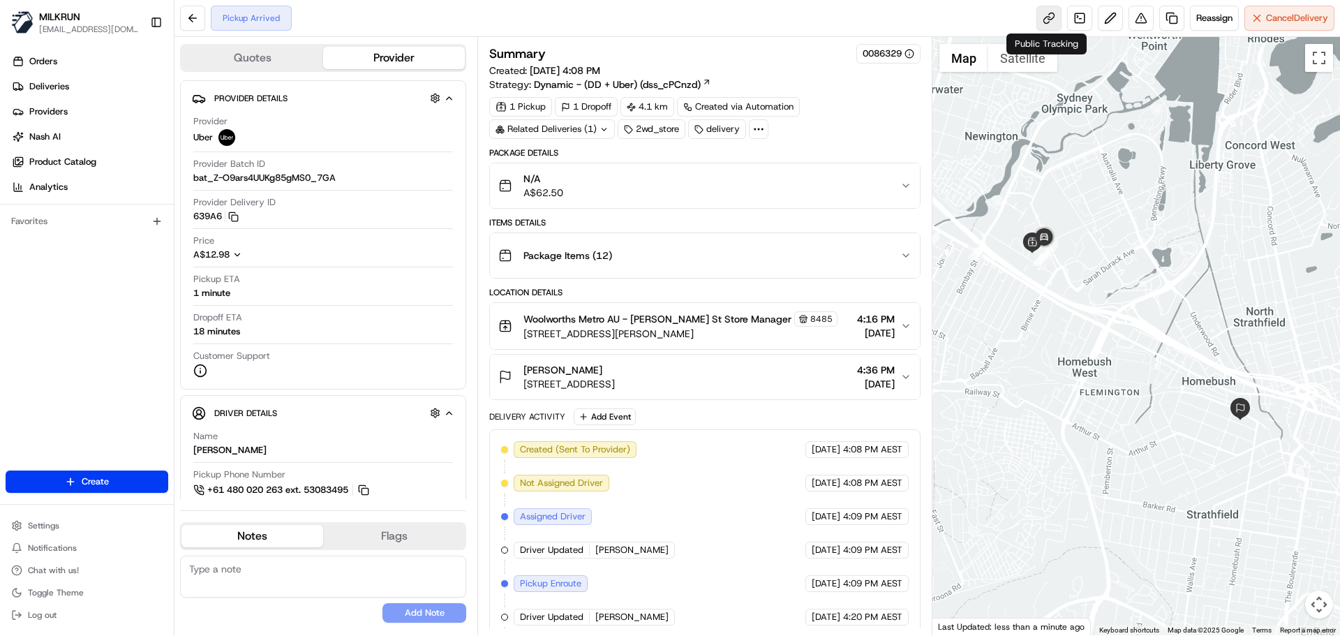
click at [1043, 15] on link at bounding box center [1049, 18] width 25 height 25
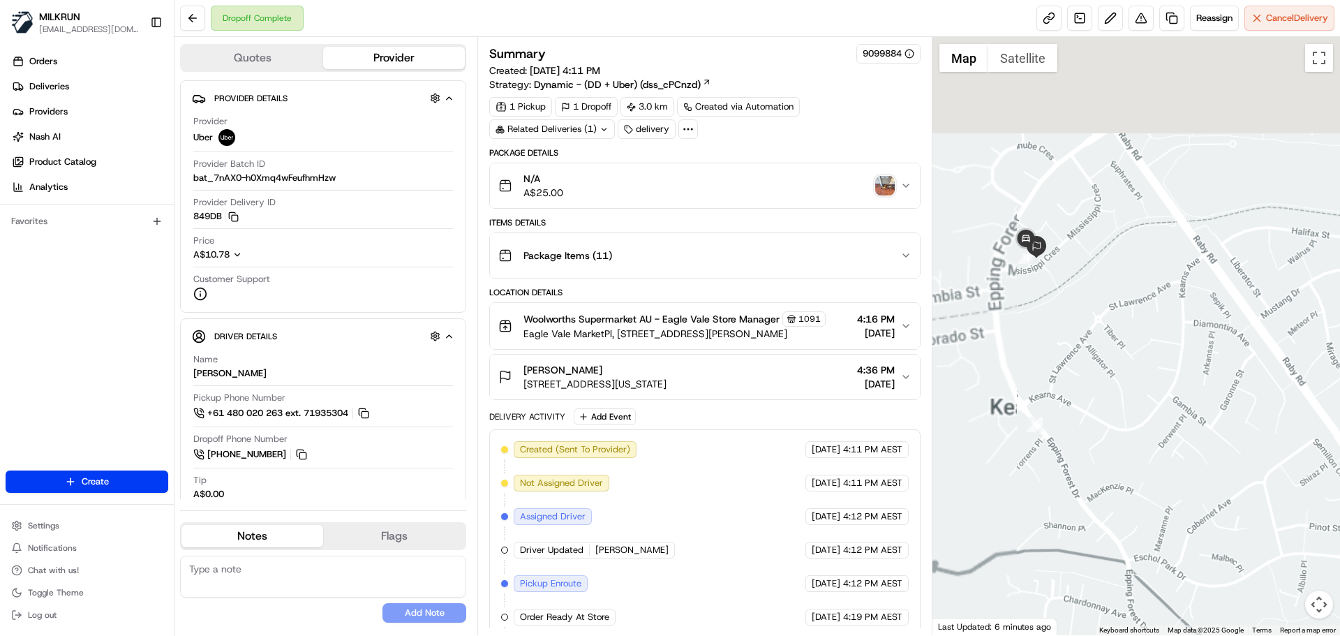
drag, startPoint x: 1203, startPoint y: 422, endPoint x: 1227, endPoint y: 420, distance: 24.6
click at [1257, 495] on div at bounding box center [1137, 336] width 408 height 598
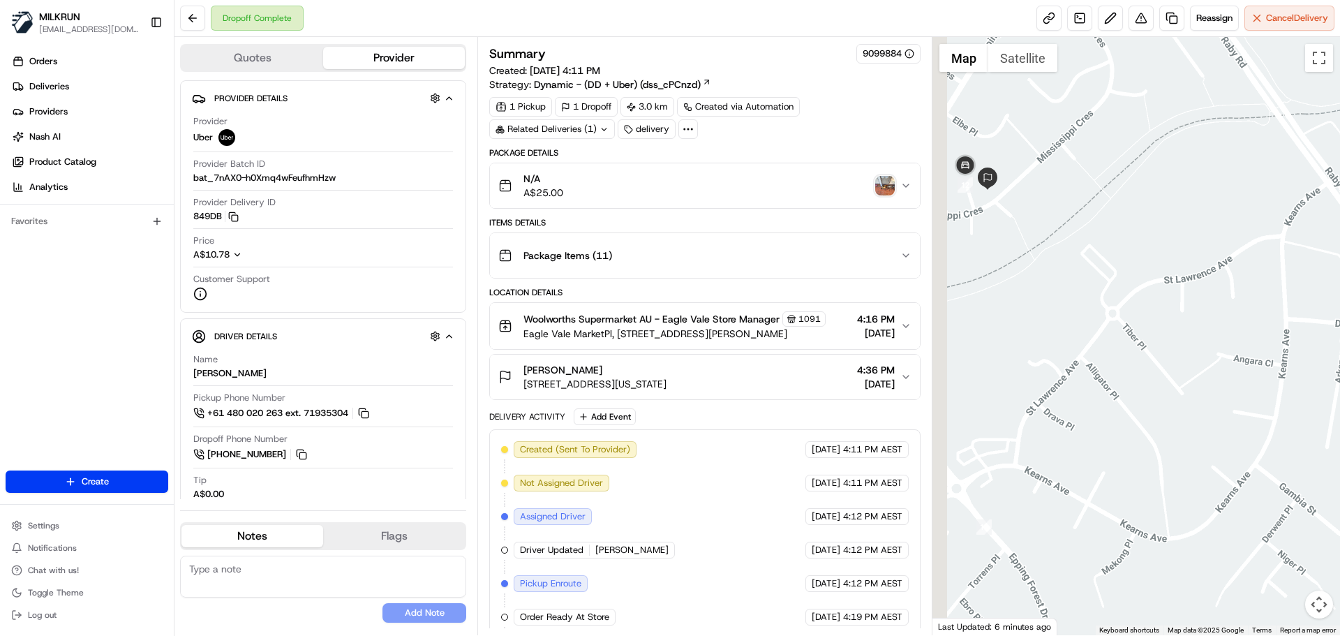
drag, startPoint x: 1184, startPoint y: 321, endPoint x: 1149, endPoint y: 321, distance: 34.9
click at [1284, 402] on div at bounding box center [1137, 336] width 408 height 598
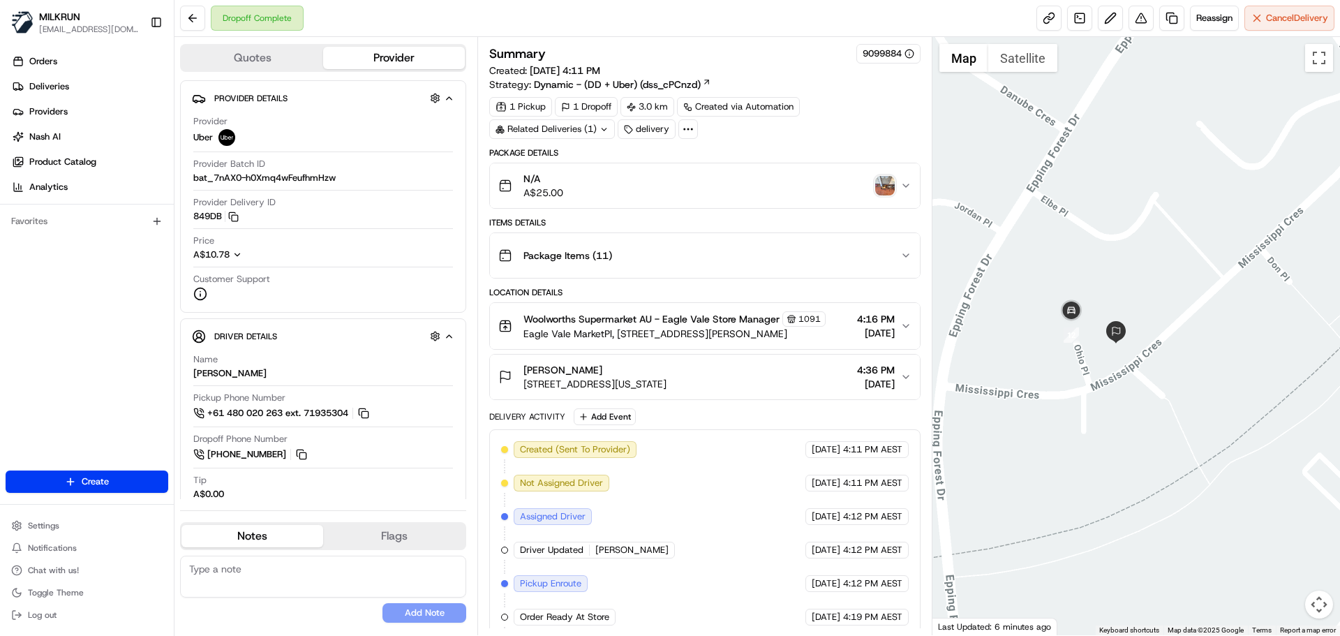
drag, startPoint x: 1134, startPoint y: 330, endPoint x: 1118, endPoint y: 287, distance: 45.3
click at [1118, 287] on div at bounding box center [1137, 336] width 408 height 598
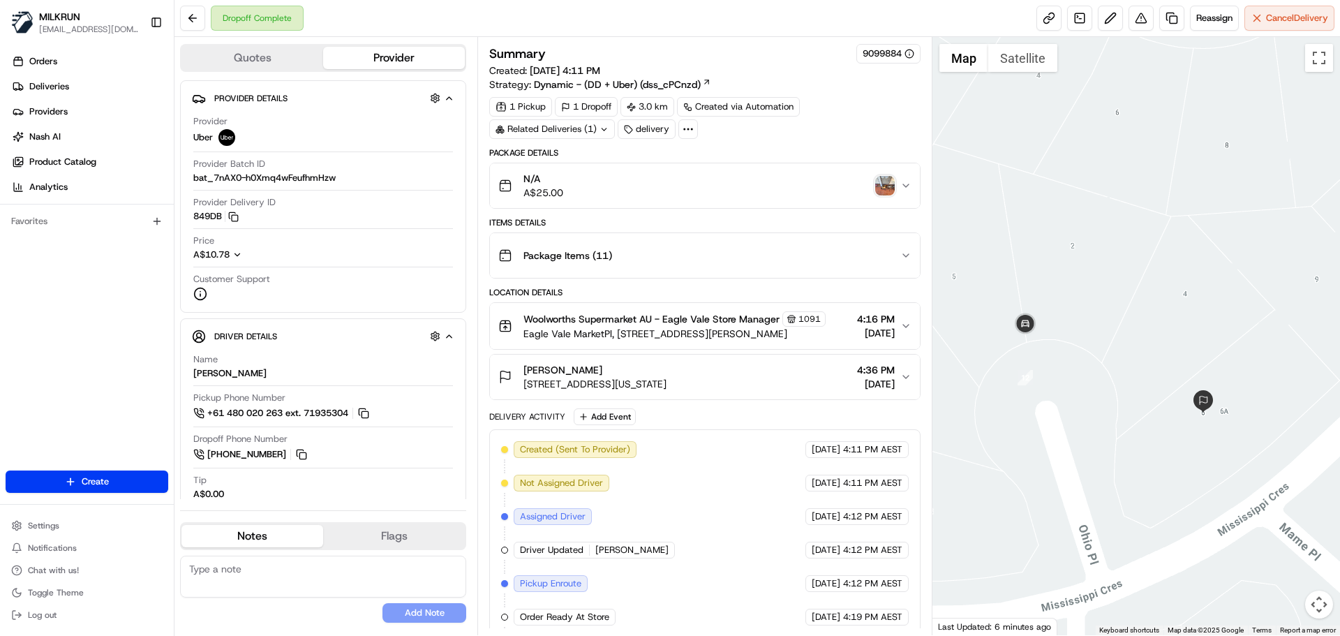
click at [885, 186] on img "button" at bounding box center [885, 186] width 20 height 20
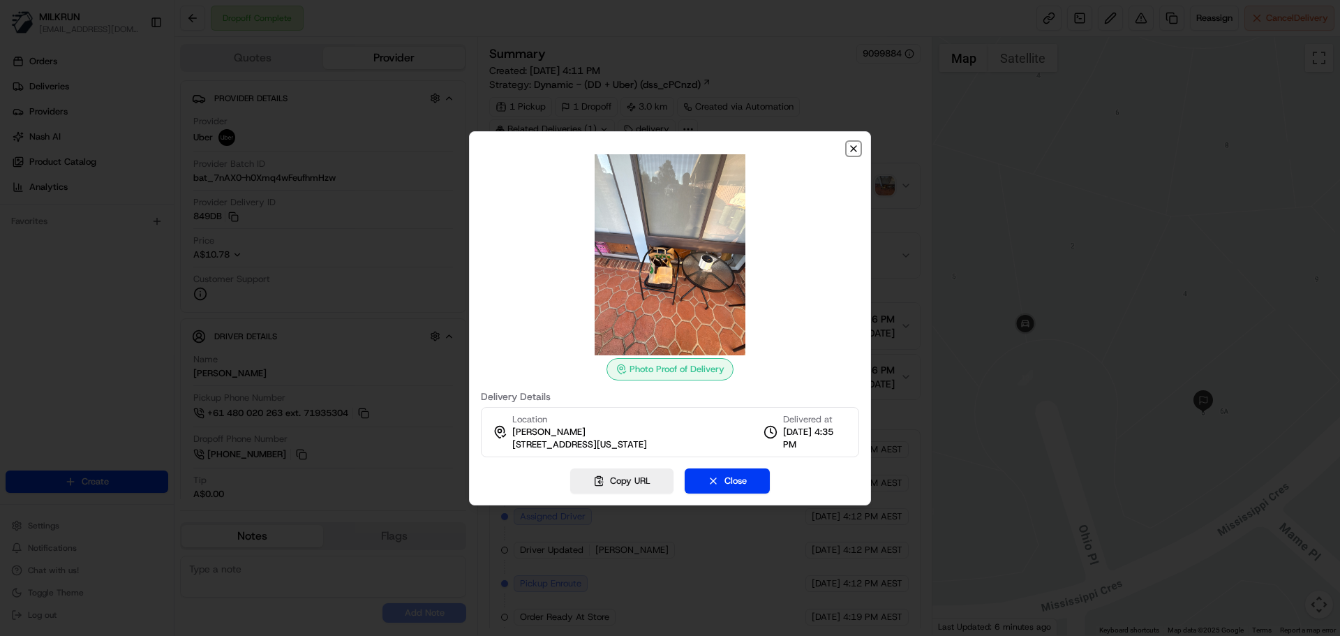
click at [855, 144] on icon "button" at bounding box center [853, 148] width 11 height 11
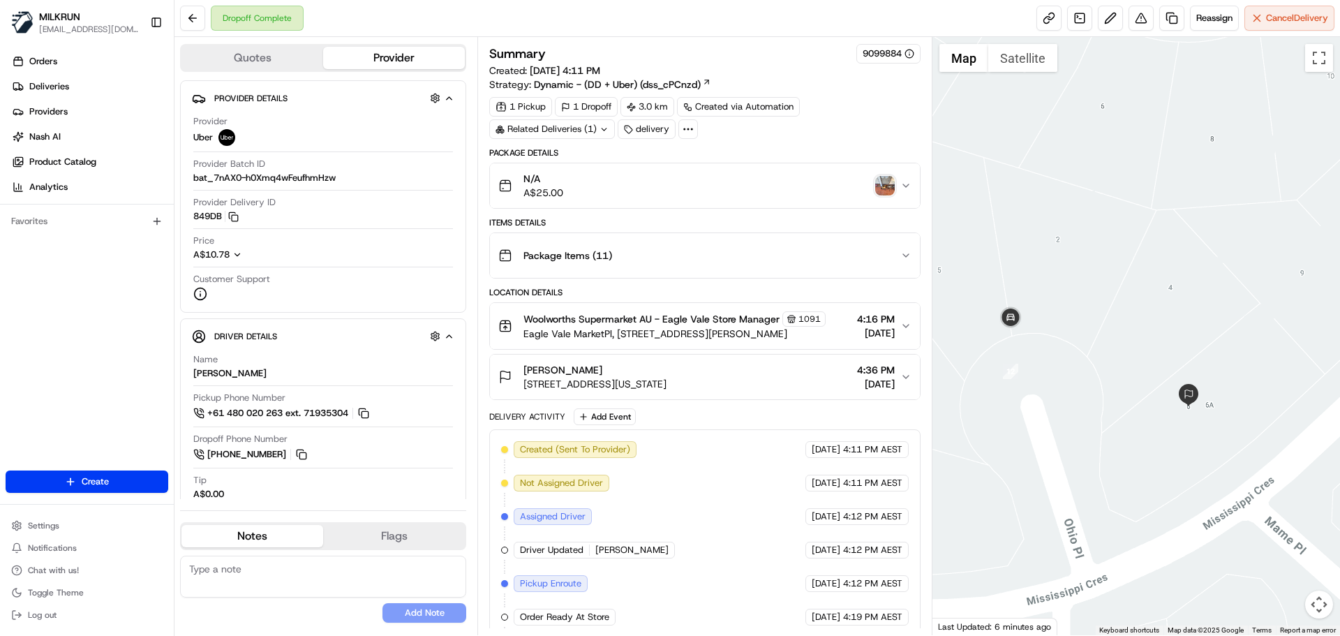
drag, startPoint x: 1168, startPoint y: 340, endPoint x: 1152, endPoint y: 334, distance: 17.2
click at [1152, 334] on div at bounding box center [1137, 336] width 408 height 598
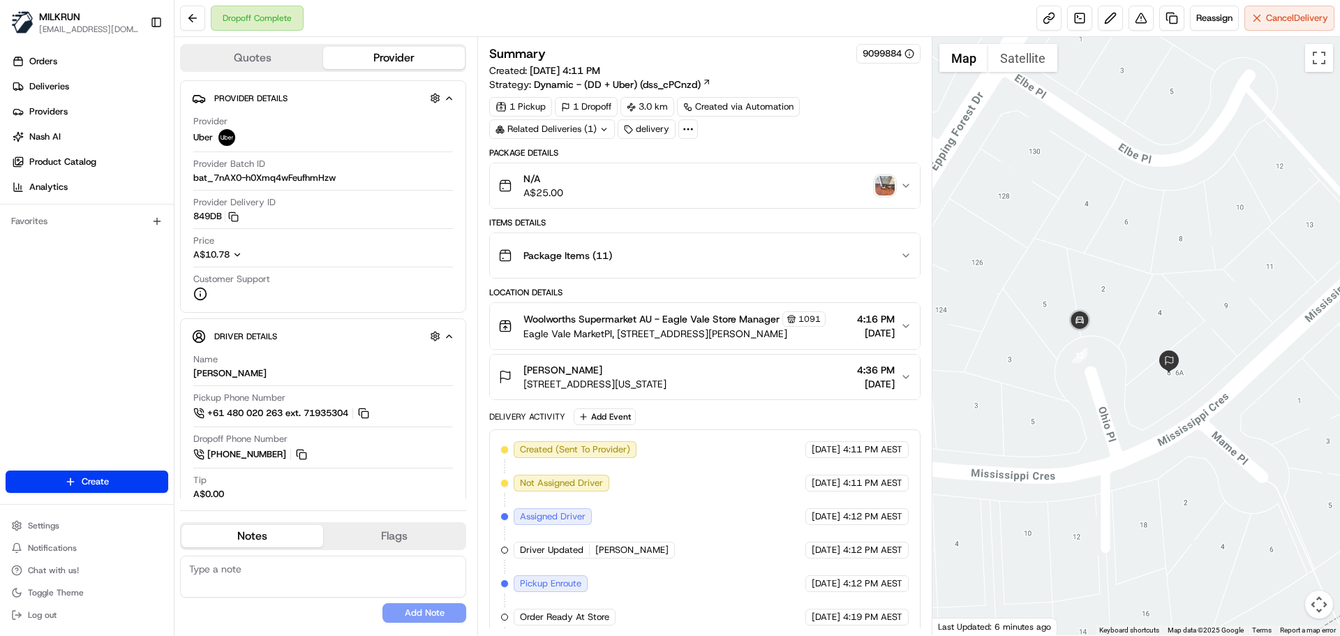
click at [1075, 233] on div at bounding box center [1137, 336] width 408 height 598
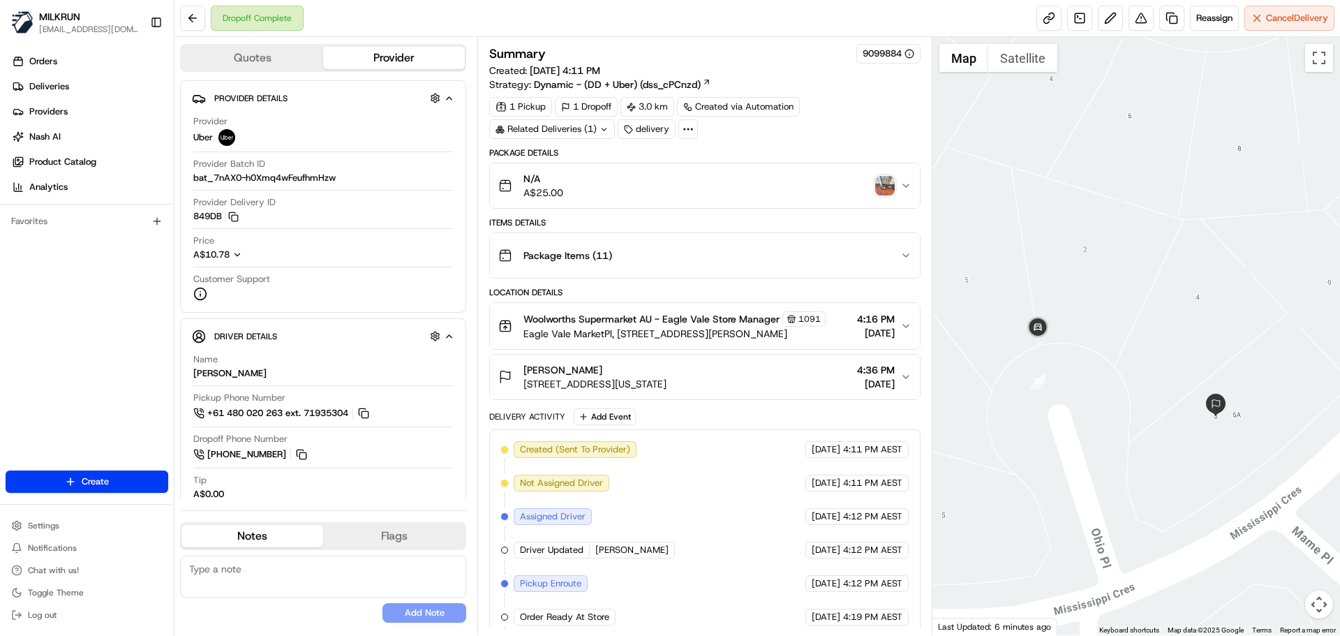
drag, startPoint x: 1071, startPoint y: 442, endPoint x: 1080, endPoint y: 457, distance: 17.2
click at [1080, 457] on div at bounding box center [1137, 336] width 408 height 598
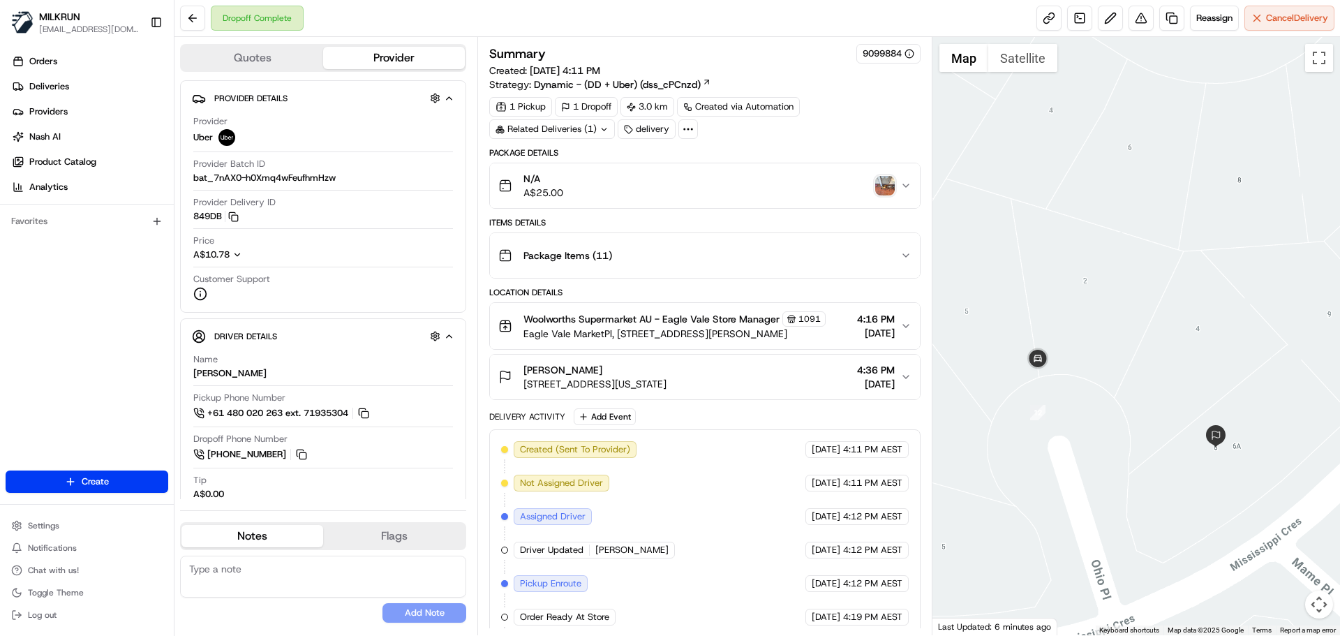
drag, startPoint x: 1139, startPoint y: 278, endPoint x: 1162, endPoint y: 163, distance: 117.6
click at [1162, 163] on div at bounding box center [1137, 336] width 408 height 598
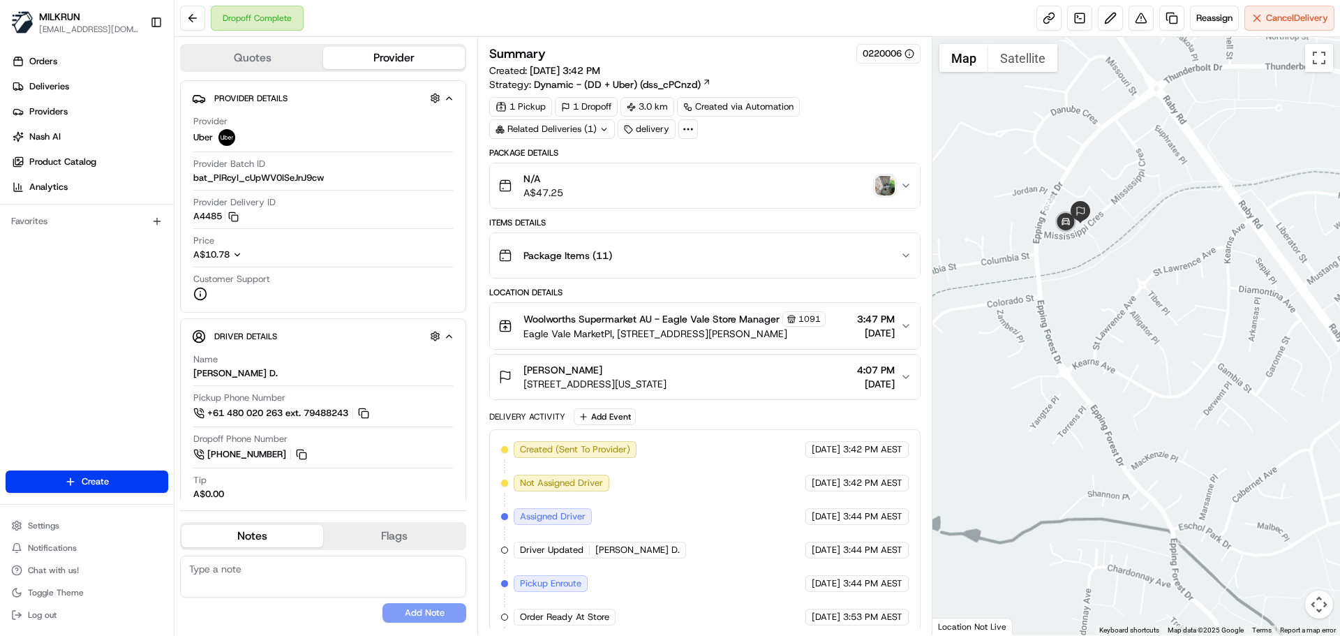
drag, startPoint x: 1053, startPoint y: 313, endPoint x: 1134, endPoint y: 415, distance: 130.7
click at [1132, 461] on div at bounding box center [1137, 336] width 408 height 598
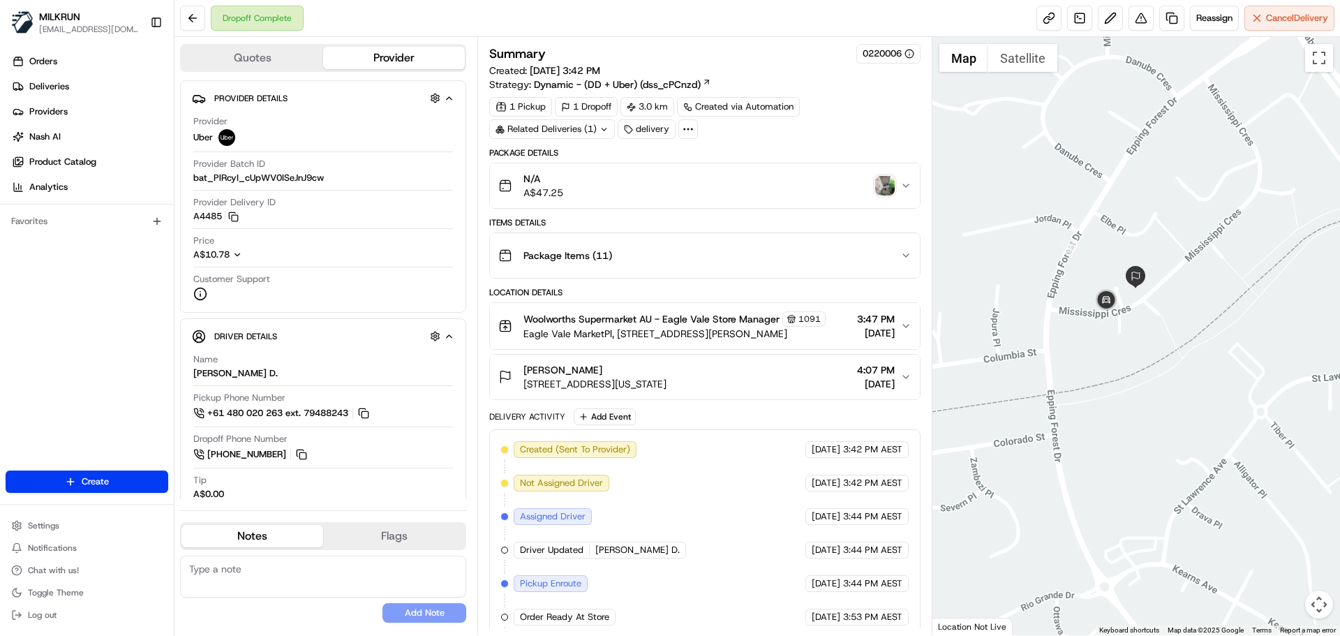
drag, startPoint x: 1060, startPoint y: 277, endPoint x: 1141, endPoint y: 488, distance: 225.6
click at [1147, 493] on div at bounding box center [1137, 336] width 408 height 598
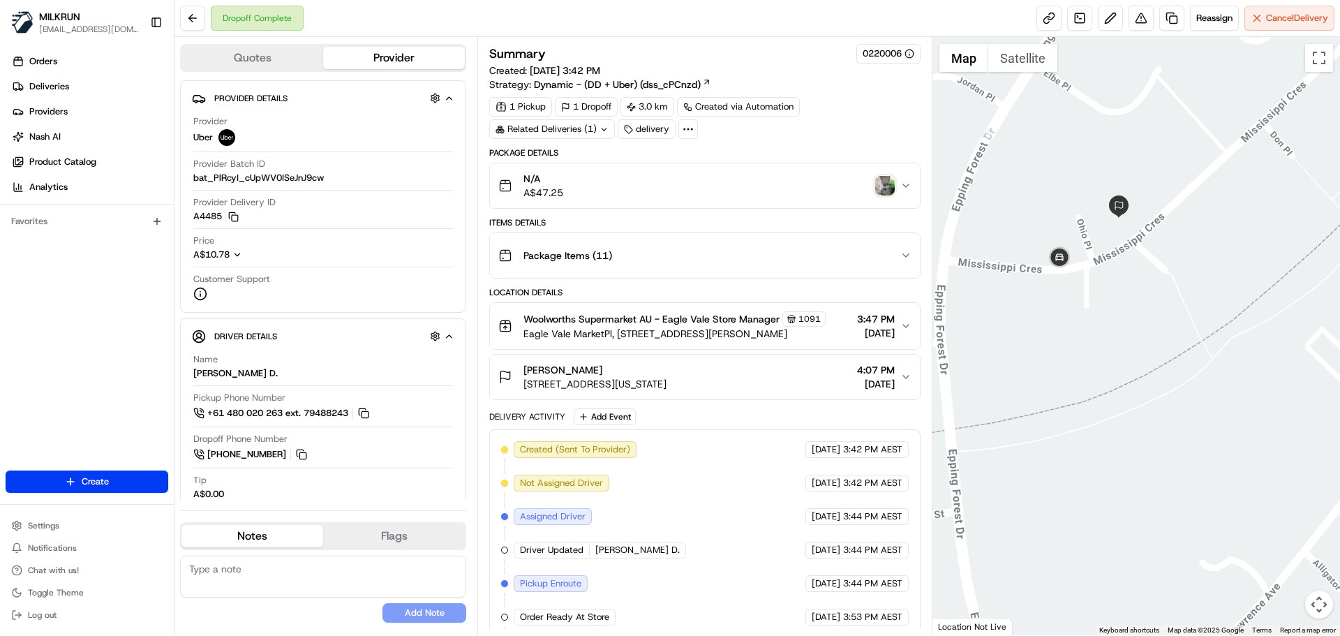
drag, startPoint x: 1111, startPoint y: 314, endPoint x: 1087, endPoint y: 365, distance: 56.2
click at [1087, 365] on div at bounding box center [1137, 336] width 408 height 598
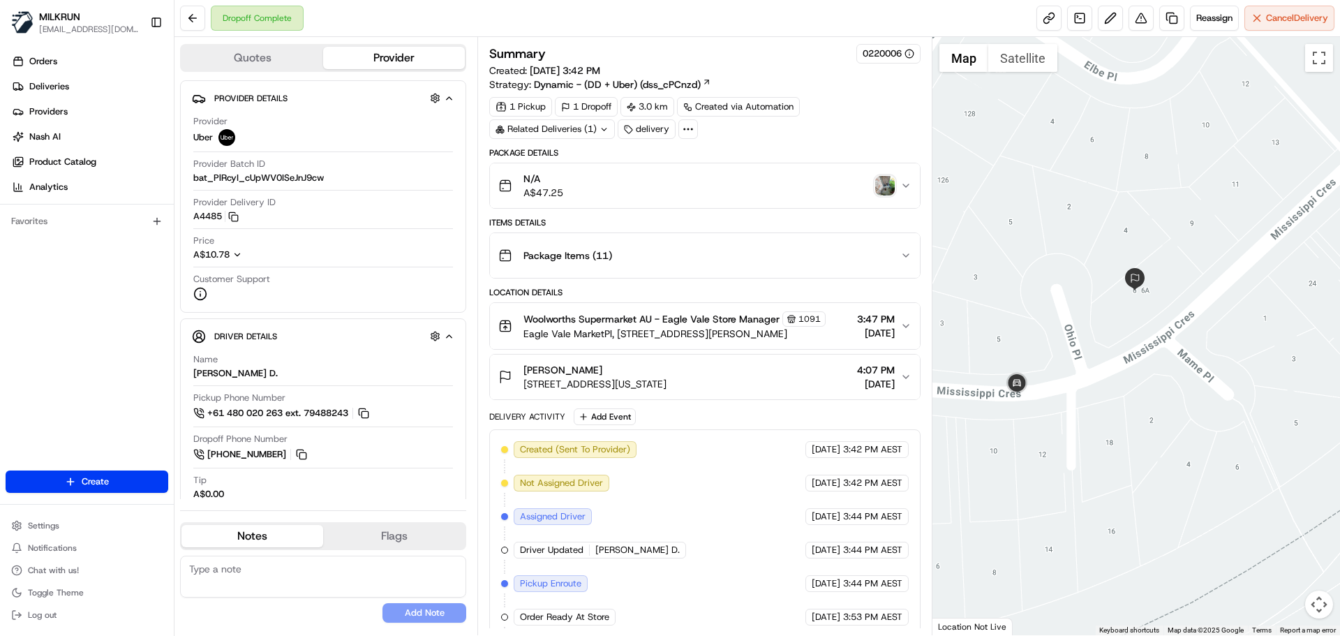
click at [1163, 417] on div at bounding box center [1137, 336] width 408 height 598
click at [885, 185] on img "button" at bounding box center [885, 186] width 20 height 20
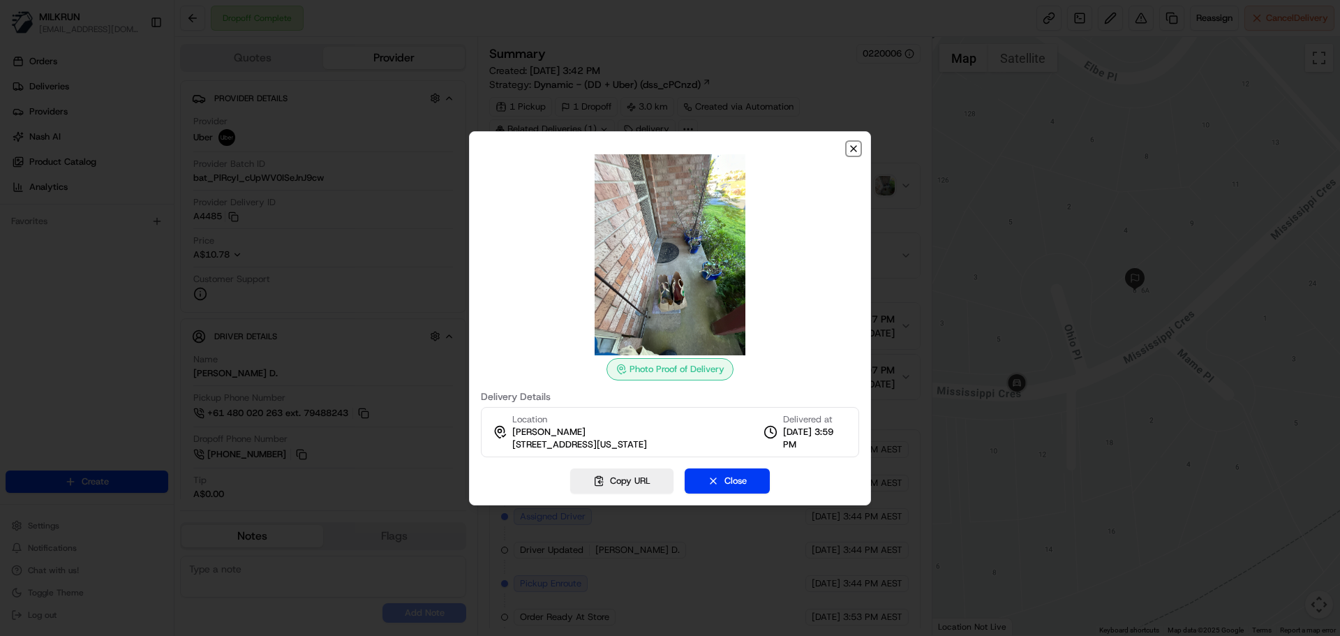
click at [856, 144] on icon "button" at bounding box center [853, 148] width 11 height 11
